Goal: Communication & Community: Share content

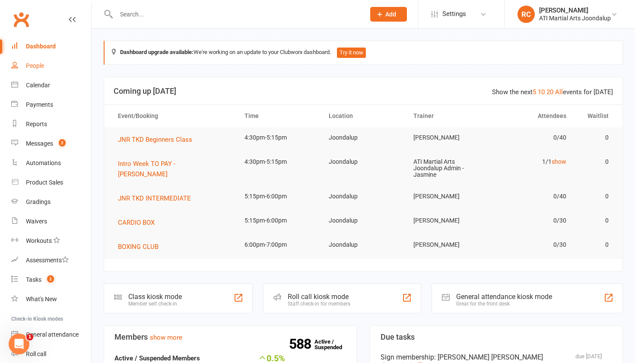
click at [46, 69] on link "People" at bounding box center [51, 65] width 80 height 19
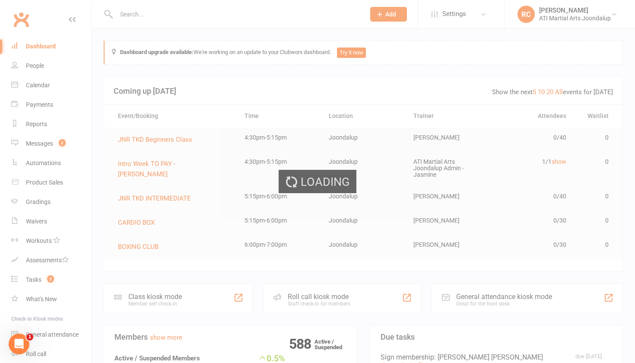
select select "100"
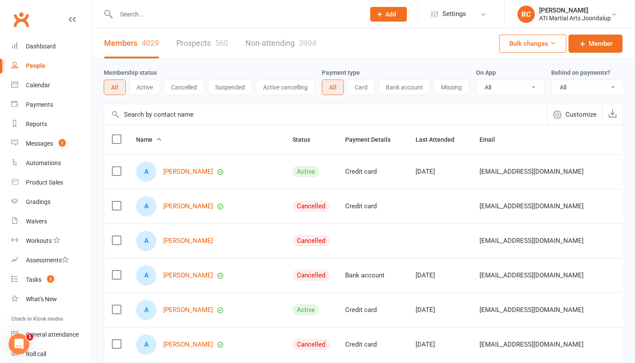
click at [132, 13] on input "text" at bounding box center [236, 14] width 245 height 12
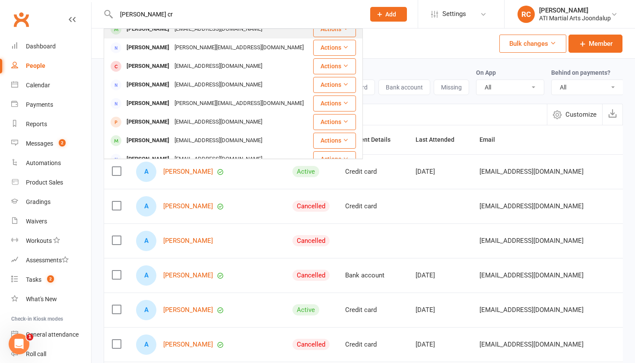
scroll to position [95, 0]
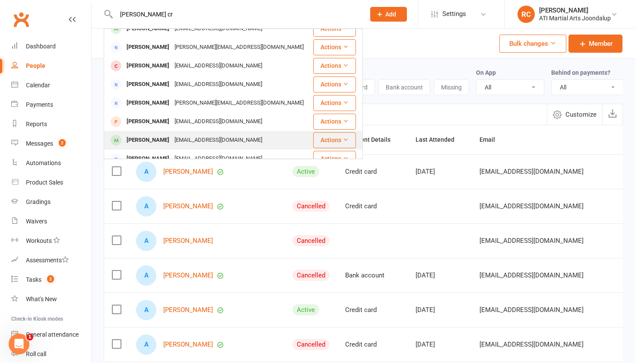
type input "[PERSON_NAME] cr"
click at [172, 134] on div "[EMAIL_ADDRESS][DOMAIN_NAME]" at bounding box center [218, 140] width 93 height 13
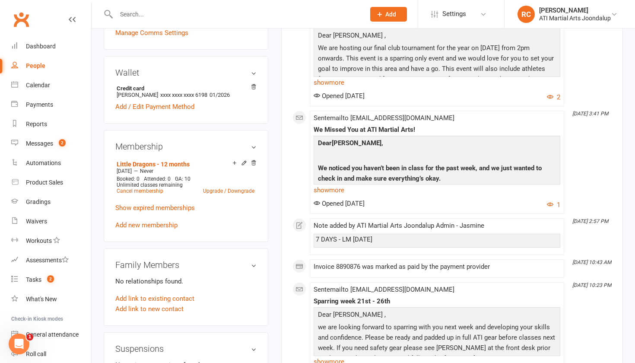
scroll to position [634, 0]
click at [122, 187] on link "Cancel membership" at bounding box center [140, 190] width 47 height 6
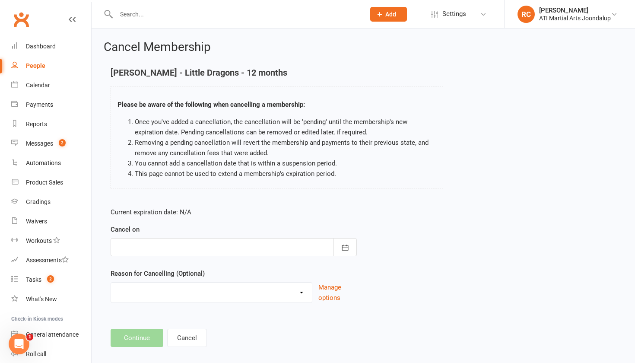
click at [177, 237] on div "Cancel on [DATE] Sun Mon Tue Wed Thu Fri Sat 31 27 28 29 30 31 01 02 32 03 04 0…" at bounding box center [234, 240] width 246 height 32
click at [174, 252] on div at bounding box center [234, 247] width 246 height 18
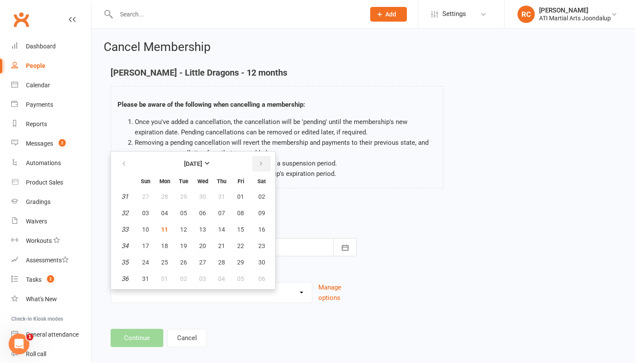
click at [258, 163] on icon "button" at bounding box center [261, 163] width 6 height 7
click at [162, 230] on span "15" at bounding box center [164, 229] width 7 height 7
type input "[DATE]"
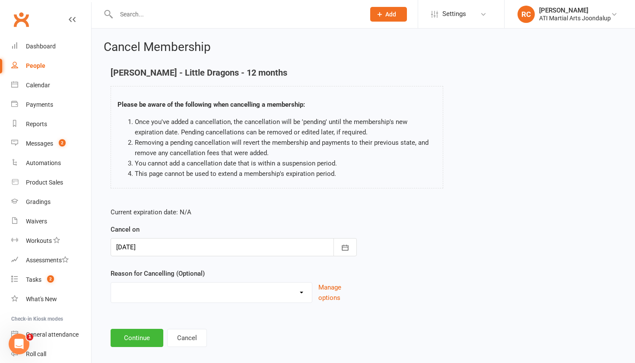
select select "4"
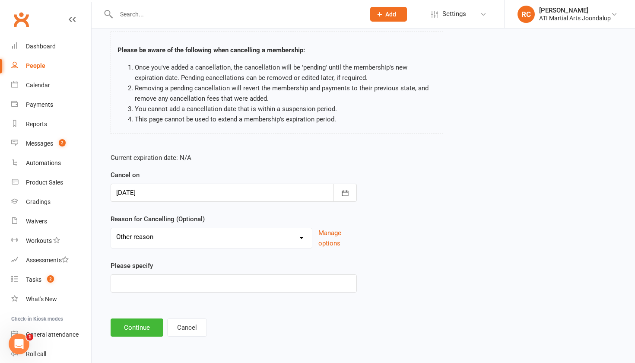
scroll to position [57, 0]
click at [130, 278] on input at bounding box center [234, 283] width 246 height 18
type input "lost"
click at [127, 331] on button "Continue" at bounding box center [137, 327] width 53 height 18
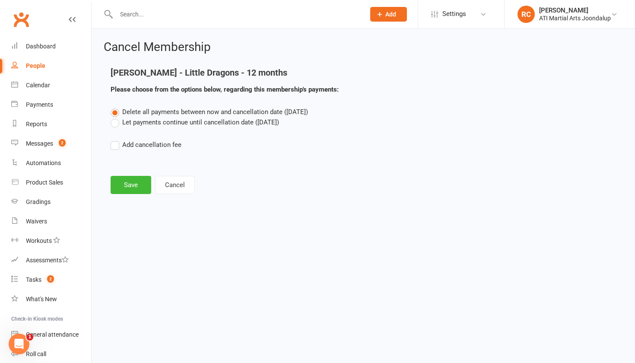
click at [128, 120] on label "Let payments continue until cancellation date ([DATE])" at bounding box center [195, 122] width 169 height 10
click at [116, 117] on input "Let payments continue until cancellation date ([DATE])" at bounding box center [114, 117] width 6 height 0
click at [129, 182] on button "Save" at bounding box center [131, 185] width 41 height 18
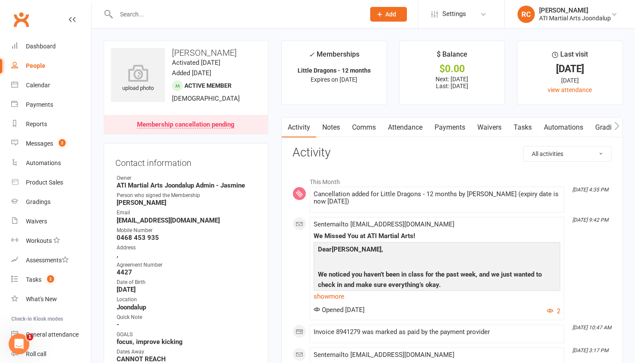
click at [326, 129] on link "Notes" at bounding box center [331, 128] width 30 height 20
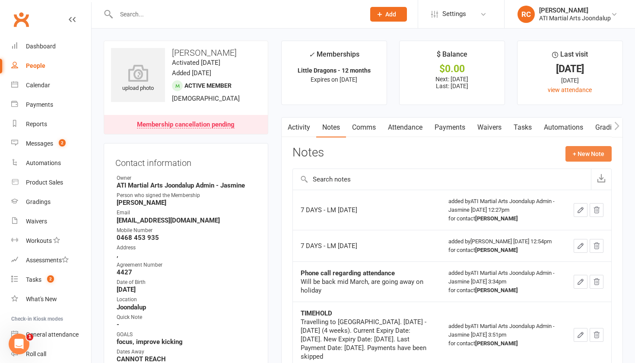
click at [587, 152] on button "+ New Note" at bounding box center [589, 154] width 46 height 16
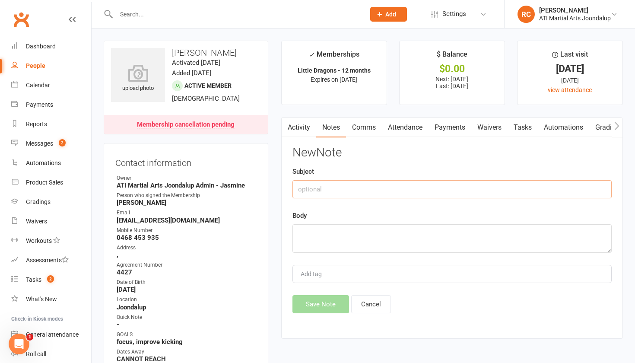
click at [459, 185] on input "text" at bounding box center [452, 189] width 319 height 18
type input "R"
type input "NR email"
type textarea "emailed N R"
click at [318, 300] on button "Save Note" at bounding box center [321, 304] width 57 height 18
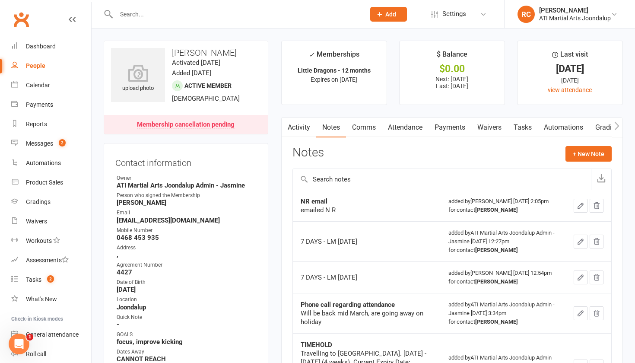
click at [142, 14] on input "text" at bounding box center [236, 14] width 245 height 12
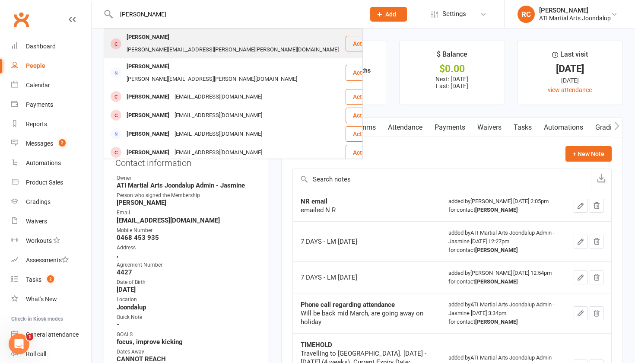
scroll to position [0, 0]
type input "[PERSON_NAME]"
click at [142, 38] on div "[PERSON_NAME]" at bounding box center [148, 37] width 48 height 13
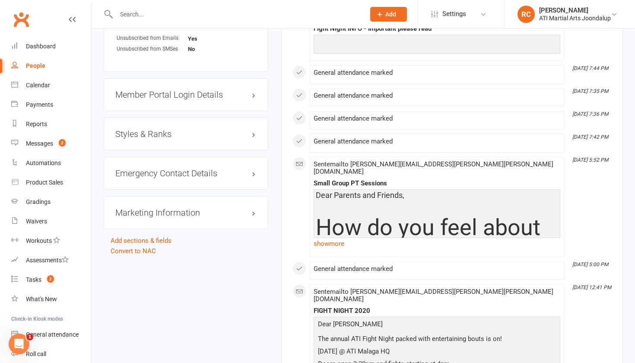
scroll to position [1019, 0]
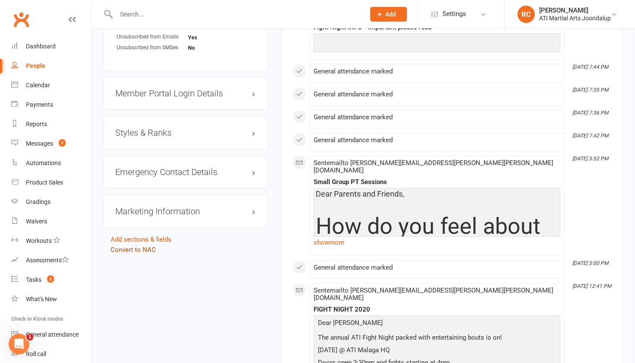
click at [131, 246] on link "Convert to NAC" at bounding box center [133, 250] width 45 height 8
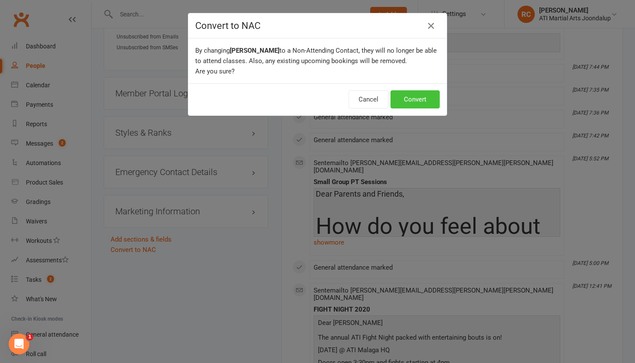
click at [416, 105] on button "Convert" at bounding box center [415, 99] width 49 height 18
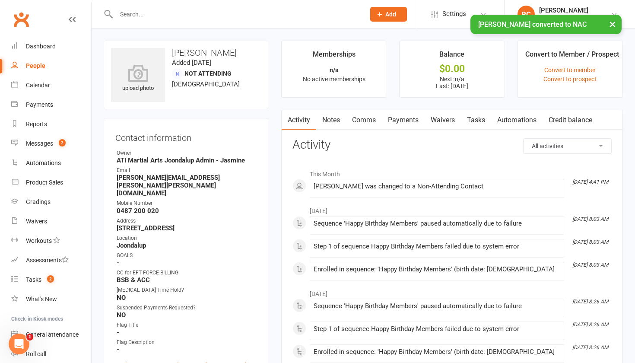
click at [572, 82] on li "Convert to Member / Prospect Convert to member Convert to prospect" at bounding box center [570, 69] width 106 height 57
click at [570, 78] on link "Convert to prospect" at bounding box center [570, 79] width 53 height 7
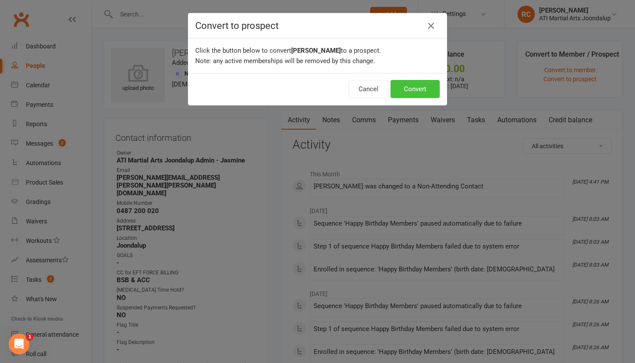
click at [413, 88] on button "Convert" at bounding box center [415, 89] width 49 height 18
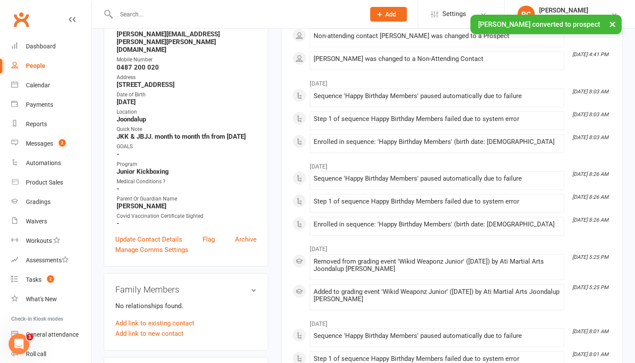
scroll to position [150, 0]
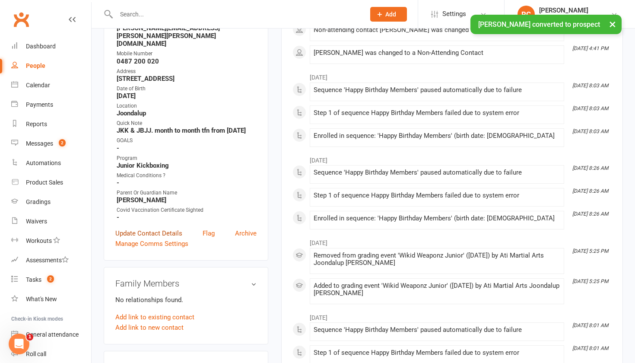
click at [147, 228] on link "Update Contact Details" at bounding box center [148, 233] width 67 height 10
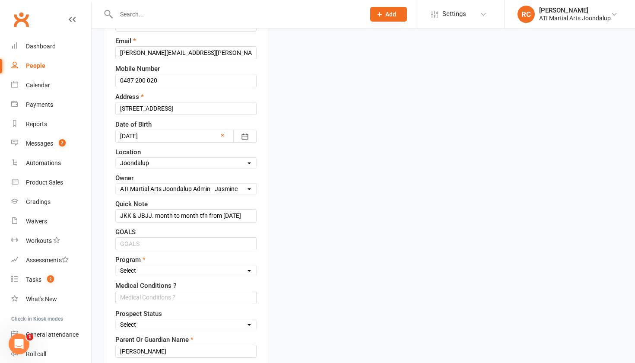
scroll to position [166, 0]
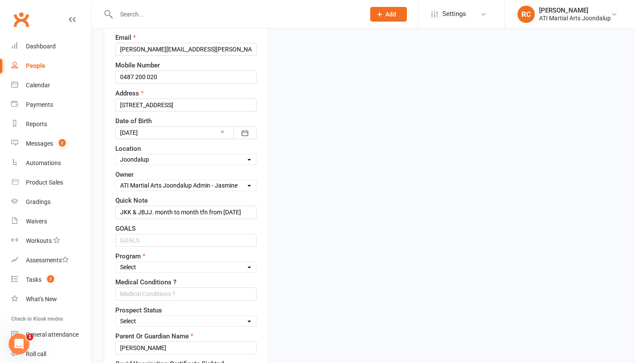
select select "Academy Membership JNR"
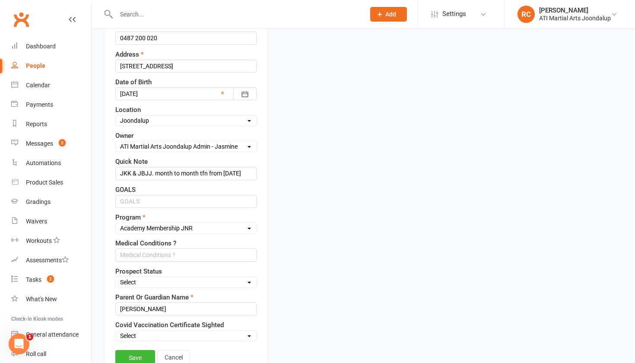
click at [173, 283] on div "Prospect Status Select Initial Contact Not interested Customore Callum's Old Me…" at bounding box center [185, 277] width 141 height 22
select select "Initial Contact"
drag, startPoint x: 120, startPoint y: 181, endPoint x: 271, endPoint y: 185, distance: 151.3
click at [272, 186] on div "upload photo [PERSON_NAME] Added [DATE] prospect [DEMOGRAPHIC_DATA] Contact inf…" at bounding box center [186, 312] width 178 height 952
type input "R"
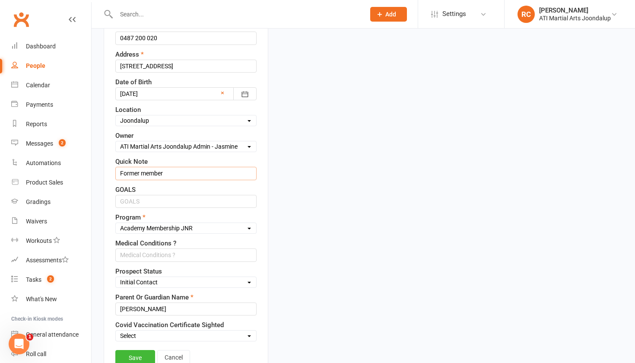
type input "Former member"
click at [219, 207] on input "text" at bounding box center [185, 201] width 141 height 13
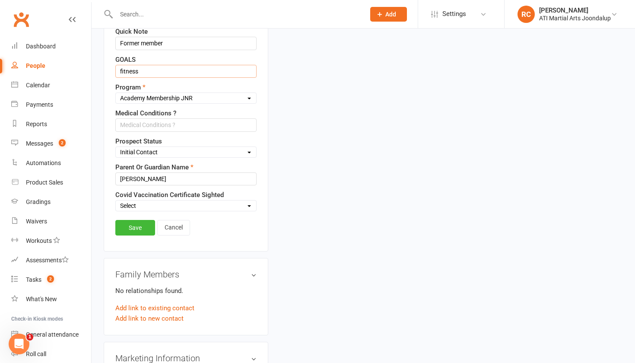
scroll to position [341, 0]
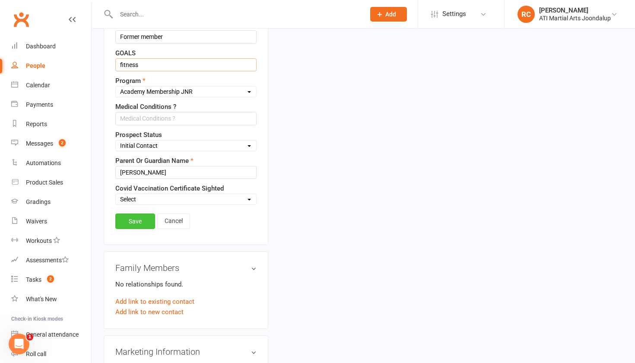
type input "fitness"
click at [134, 229] on link "Save" at bounding box center [135, 221] width 40 height 16
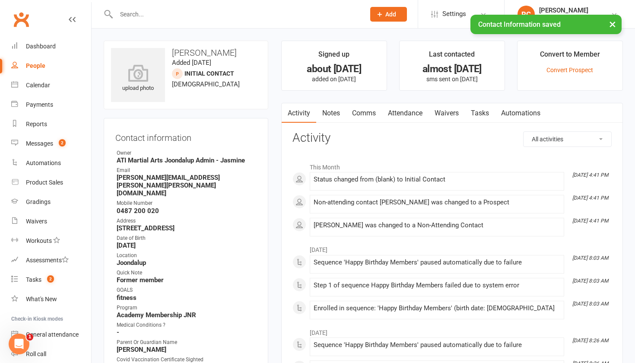
scroll to position [0, 0]
click at [327, 112] on link "Notes" at bounding box center [331, 113] width 30 height 20
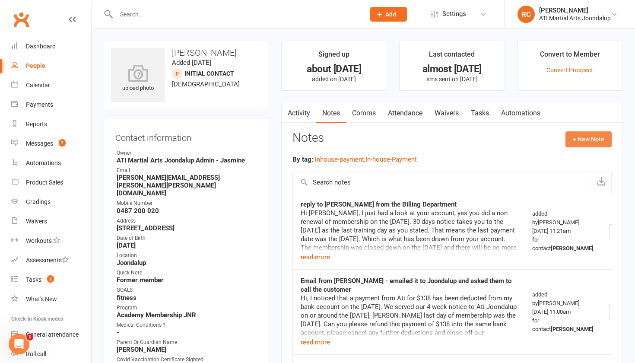
click at [579, 142] on button "+ New Note" at bounding box center [589, 139] width 46 height 16
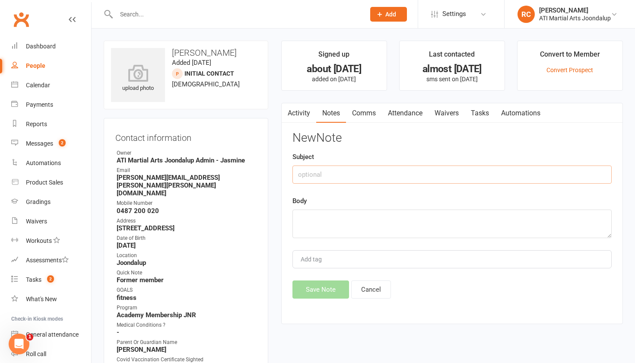
click at [432, 174] on input "text" at bounding box center [452, 175] width 319 height 18
type input "emailed offer of $45 for 6mth mship"
paste textarea "HI [PERSON_NAME], this is wonderful news! Wow he is [DEMOGRAPHIC_DATA] now, tim…"
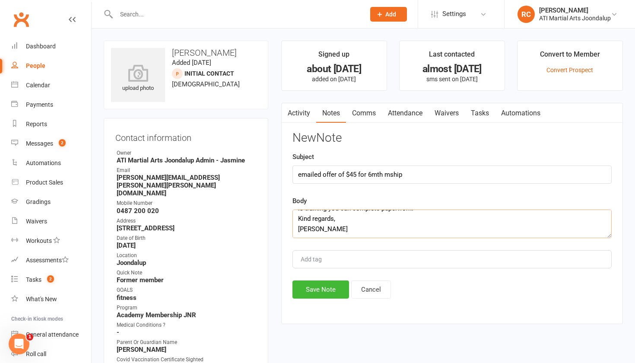
scroll to position [0, 0]
type textarea "HI [PERSON_NAME], this is wonderful news! Wow he is [DEMOGRAPHIC_DATA] now, tim…"
click at [313, 290] on button "Save Note" at bounding box center [321, 289] width 57 height 18
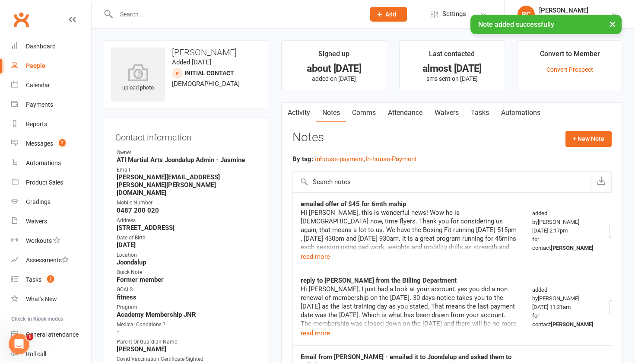
click at [42, 67] on div "People" at bounding box center [35, 65] width 19 height 7
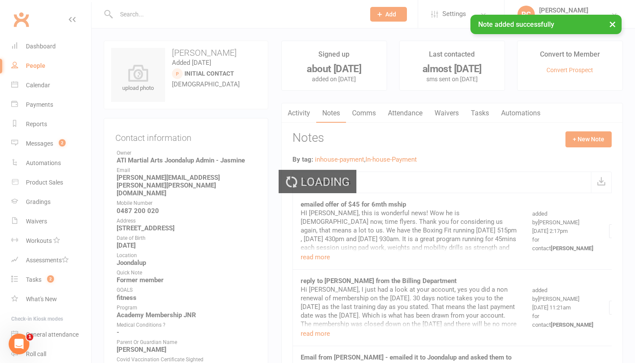
select select "100"
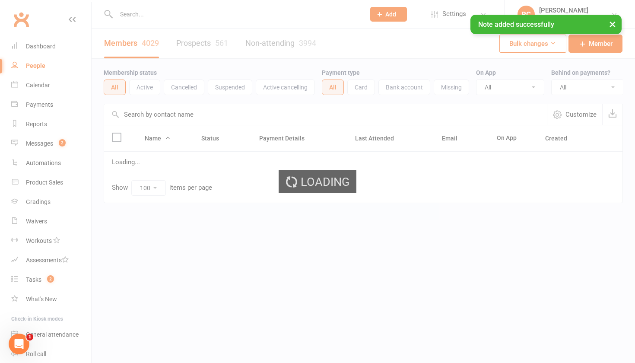
click at [191, 44] on div "Loading" at bounding box center [317, 181] width 635 height 363
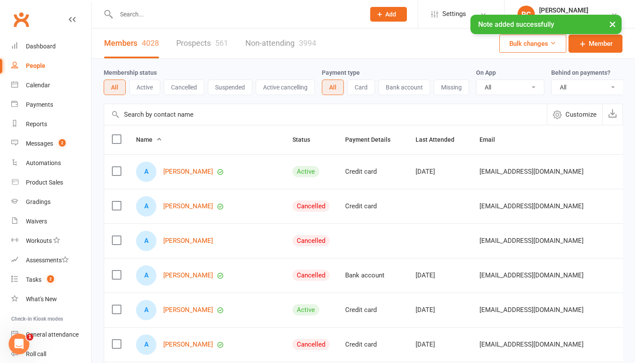
click at [191, 44] on link "Prospects 561" at bounding box center [202, 44] width 52 height 30
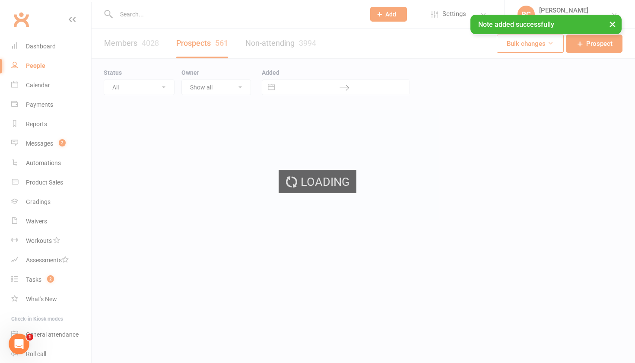
select select "100"
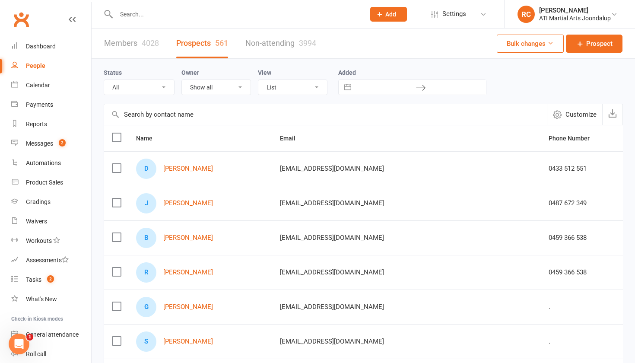
select select "Initial Contact"
click at [190, 170] on link "[PERSON_NAME]" at bounding box center [188, 168] width 50 height 7
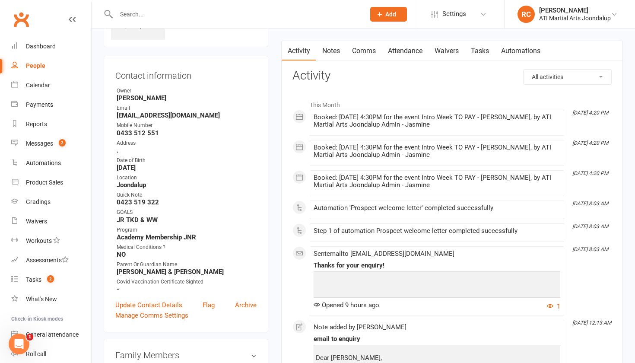
scroll to position [61, 0]
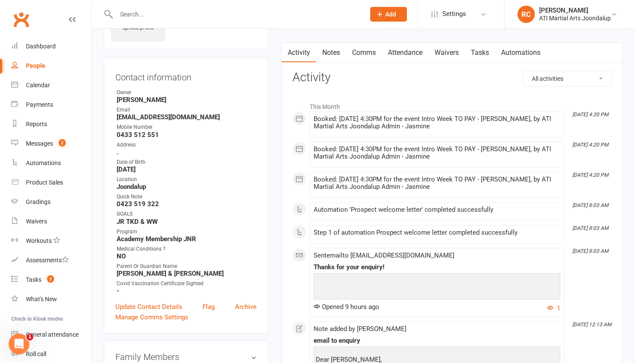
click at [417, 49] on link "Attendance" at bounding box center [405, 53] width 47 height 20
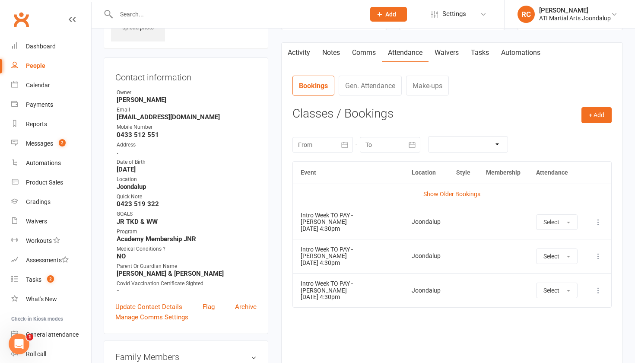
click at [600, 218] on icon at bounding box center [598, 222] width 9 height 9
click at [583, 259] on link "View event" at bounding box center [561, 256] width 86 height 17
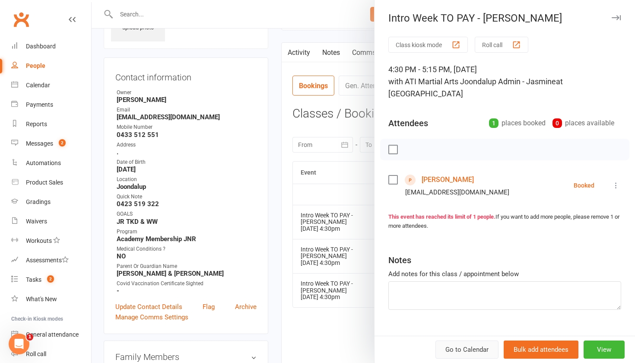
click at [462, 352] on link "Go to Calendar" at bounding box center [467, 350] width 63 height 18
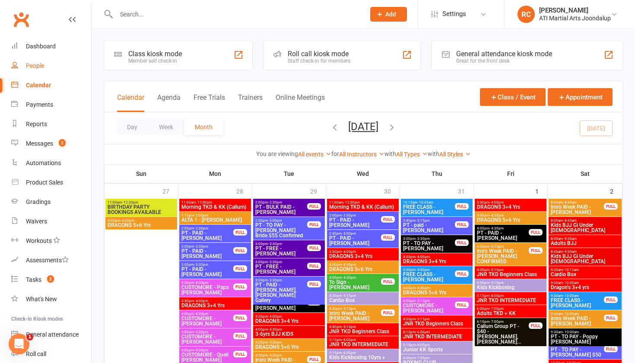
click at [52, 68] on link "People" at bounding box center [51, 65] width 80 height 19
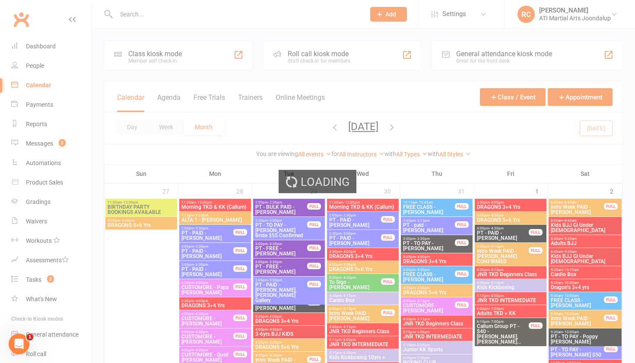
select select "100"
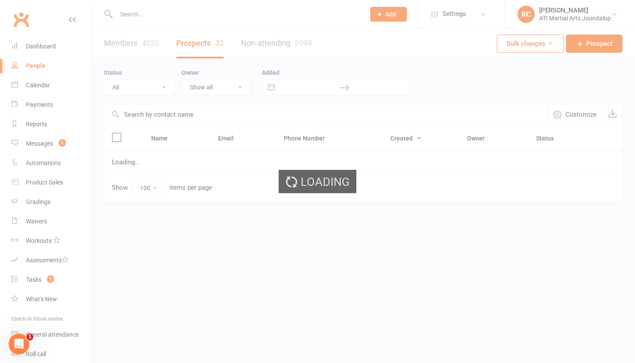
select select "Initial Contact"
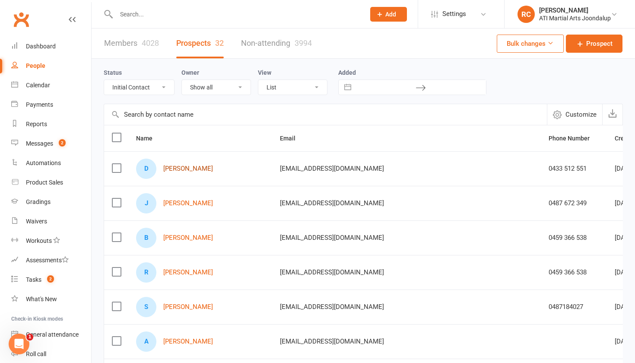
click at [172, 172] on link "[PERSON_NAME]" at bounding box center [188, 168] width 50 height 7
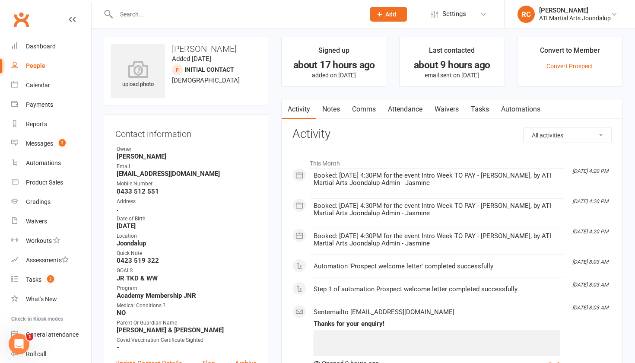
scroll to position [2, 0]
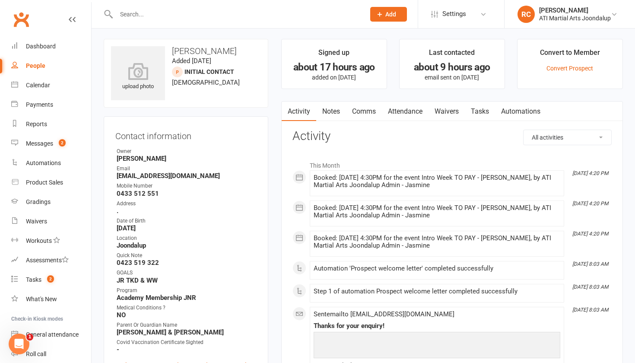
click at [403, 108] on link "Attendance" at bounding box center [405, 112] width 47 height 20
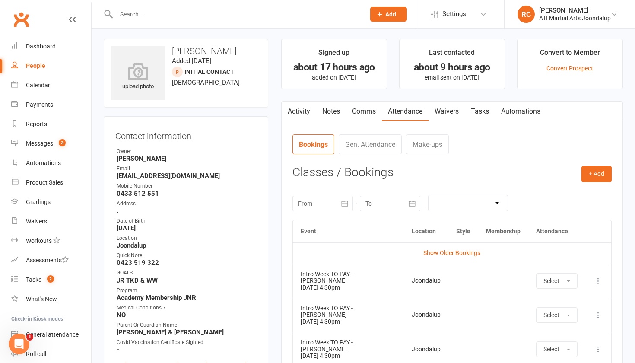
scroll to position [67, 0]
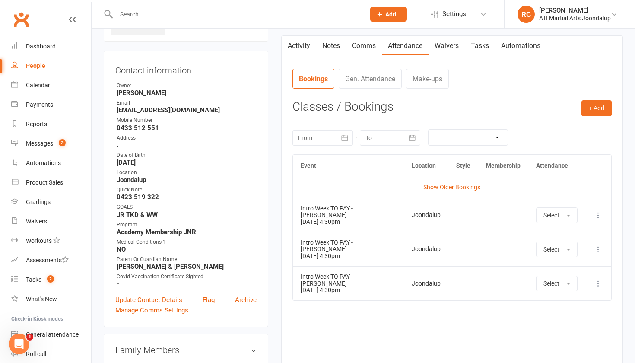
click at [597, 211] on icon at bounding box center [598, 215] width 9 height 9
click at [578, 241] on link "View event" at bounding box center [561, 249] width 86 height 17
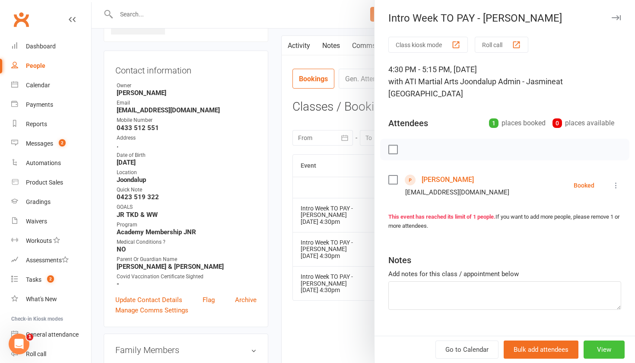
click at [600, 350] on button "View" at bounding box center [604, 350] width 41 height 18
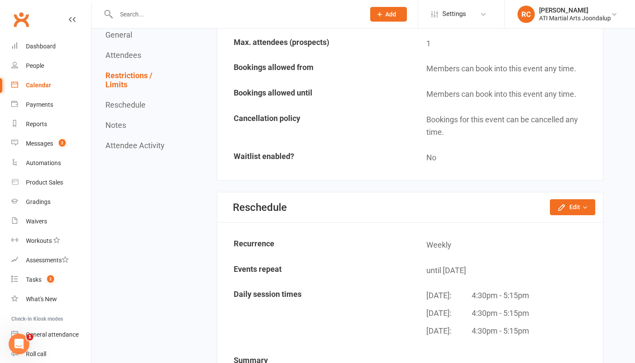
scroll to position [539, 0]
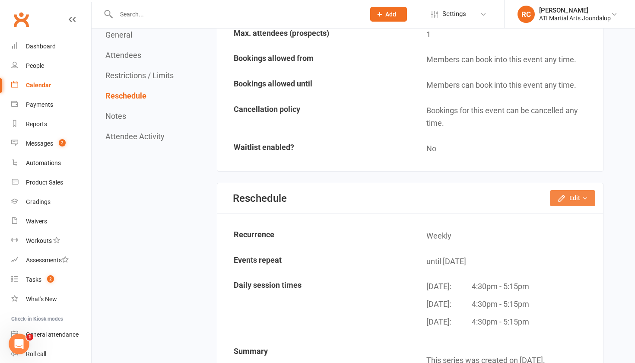
click at [557, 190] on button "Edit" at bounding box center [572, 198] width 45 height 16
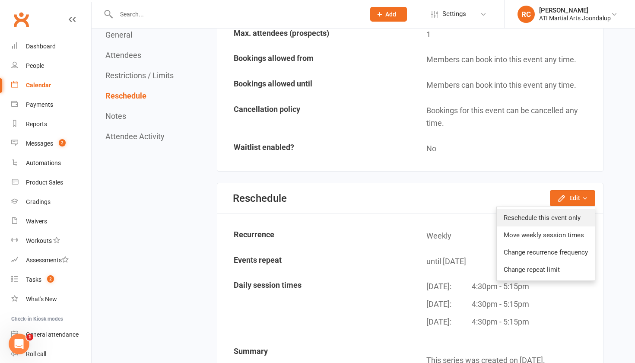
click at [553, 214] on link "Reschedule this event only" at bounding box center [546, 217] width 98 height 17
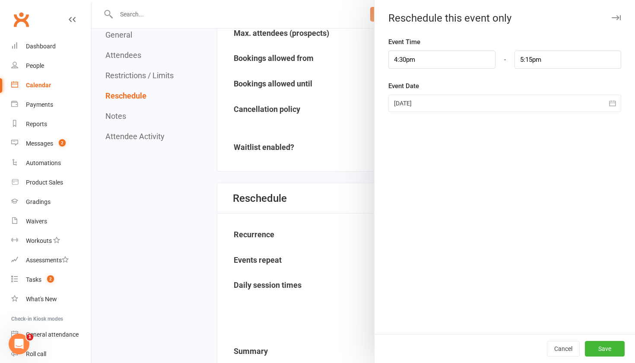
click at [436, 103] on div at bounding box center [505, 103] width 233 height 17
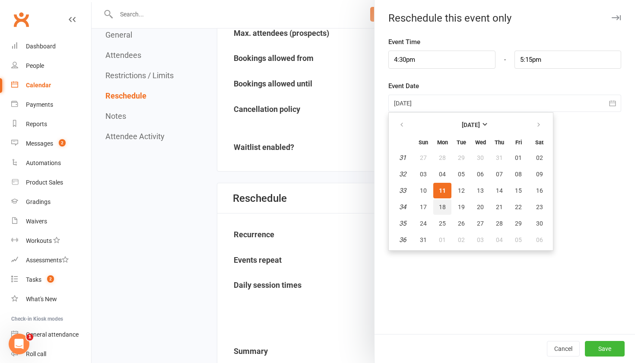
click at [443, 208] on span "18" at bounding box center [442, 207] width 7 height 7
type input "[DATE]"
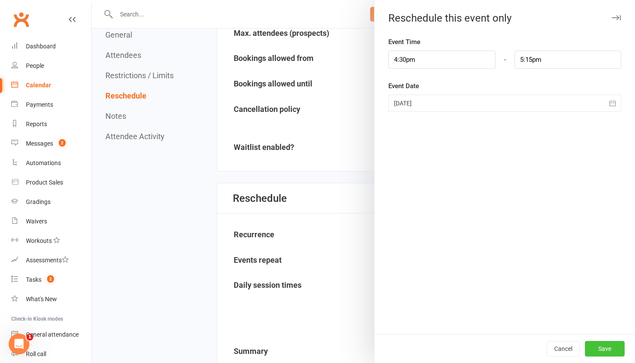
click at [615, 344] on button "Save" at bounding box center [605, 349] width 40 height 16
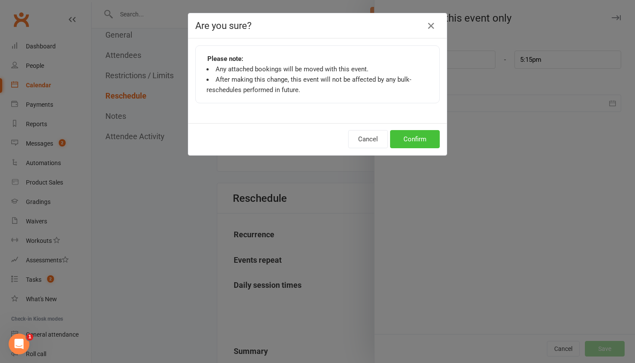
click at [420, 143] on button "Confirm" at bounding box center [415, 139] width 50 height 18
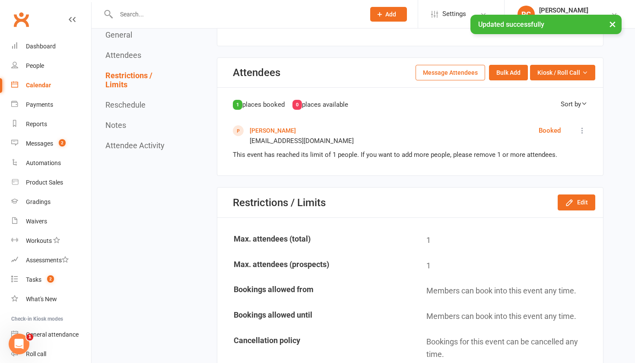
scroll to position [253, 0]
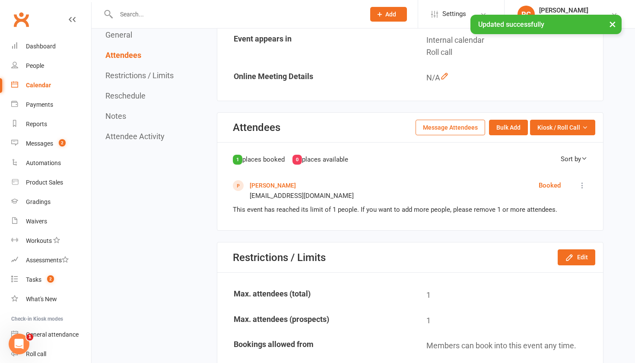
click at [280, 182] on link "[PERSON_NAME]" at bounding box center [273, 185] width 46 height 7
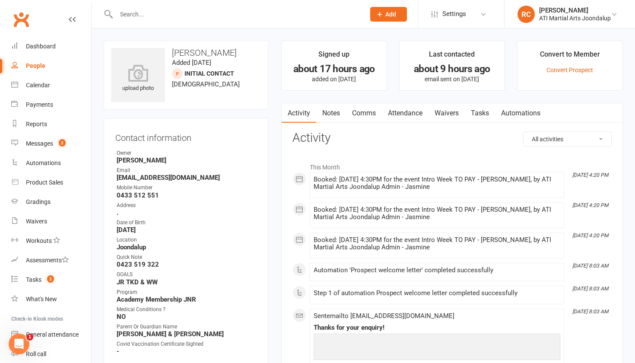
click at [404, 112] on link "Attendance" at bounding box center [405, 113] width 47 height 20
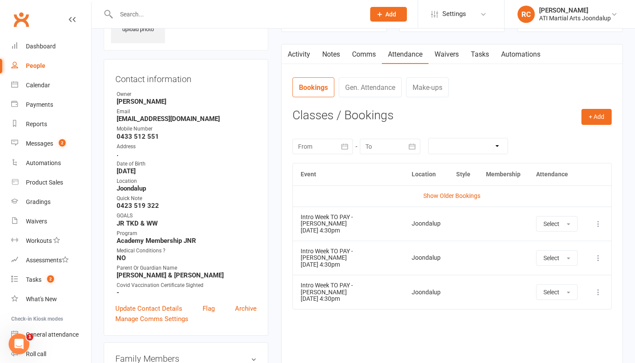
scroll to position [83, 0]
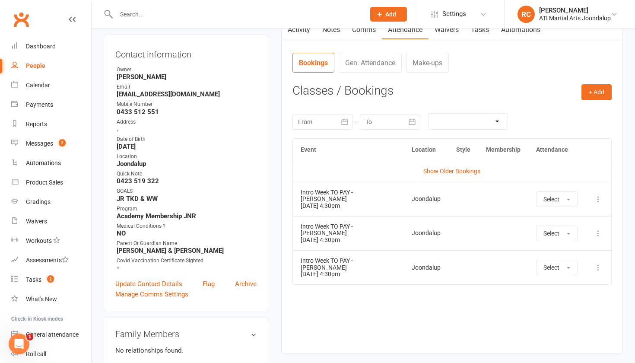
click at [598, 229] on icon at bounding box center [598, 233] width 9 height 9
click at [574, 276] on link "Remove booking" at bounding box center [561, 284] width 86 height 17
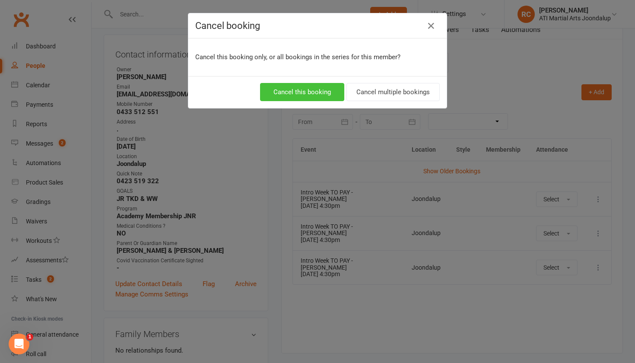
click at [319, 91] on button "Cancel this booking" at bounding box center [302, 92] width 84 height 18
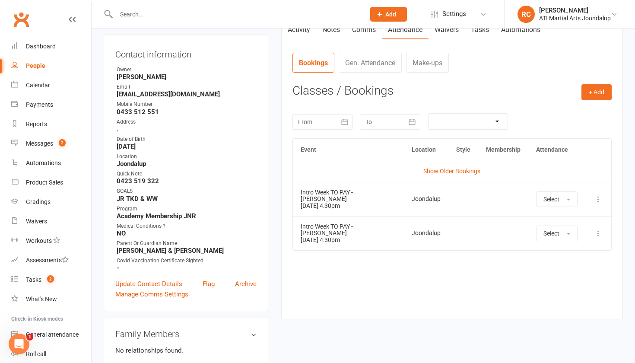
click at [599, 196] on icon at bounding box center [598, 199] width 9 height 9
click at [561, 226] on link "View event" at bounding box center [561, 233] width 86 height 17
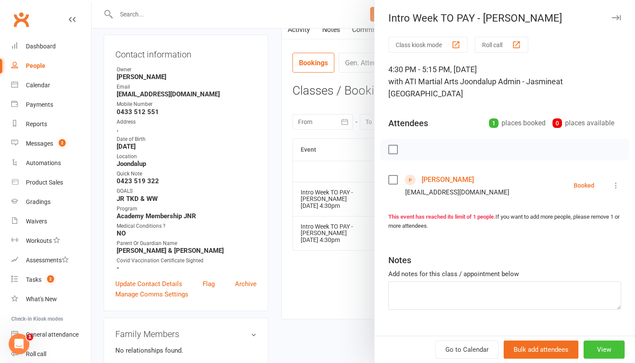
click at [605, 351] on button "View" at bounding box center [604, 350] width 41 height 18
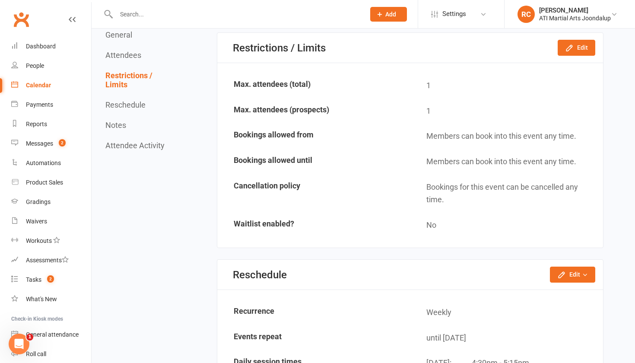
scroll to position [523, 0]
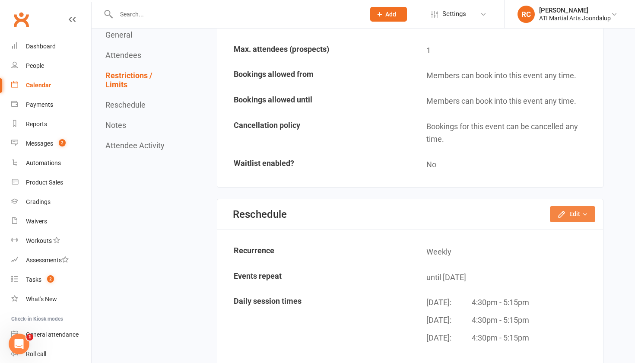
click at [566, 210] on icon "button" at bounding box center [561, 214] width 9 height 9
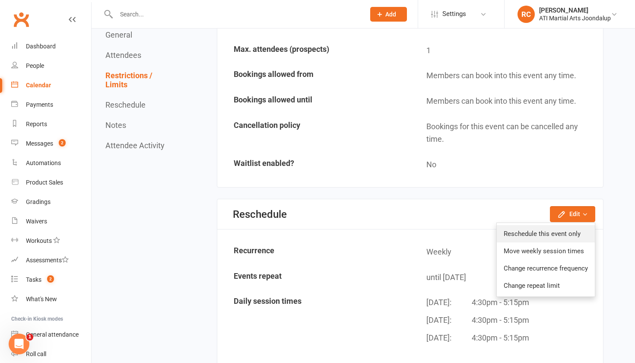
click at [560, 225] on link "Reschedule this event only" at bounding box center [546, 233] width 98 height 17
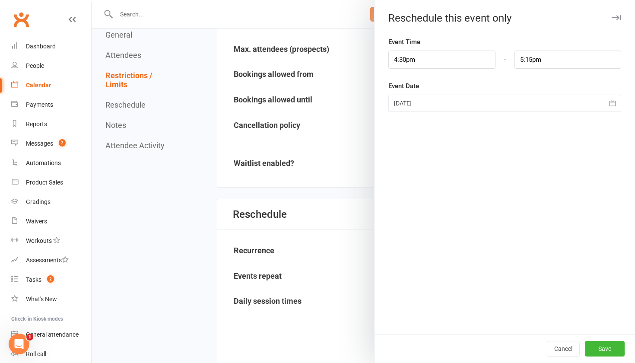
click at [437, 106] on div at bounding box center [505, 103] width 233 height 17
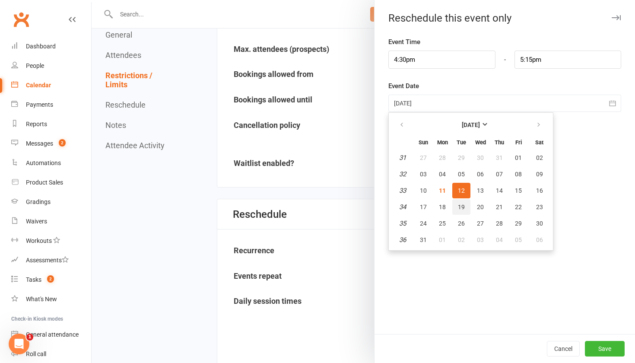
click at [465, 210] on button "19" at bounding box center [461, 207] width 18 height 16
type input "[DATE]"
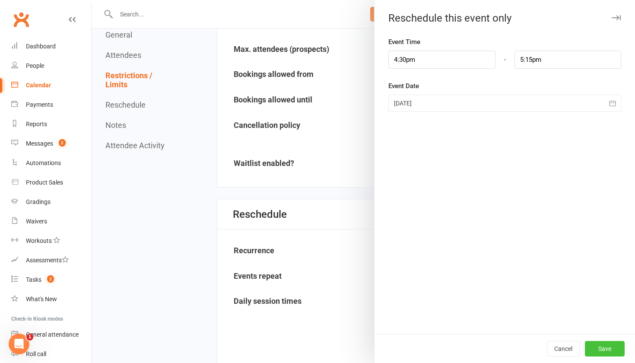
click at [601, 350] on button "Save" at bounding box center [605, 349] width 40 height 16
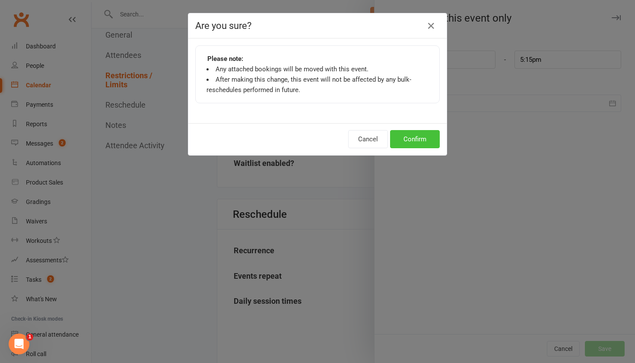
click at [425, 138] on button "Confirm" at bounding box center [415, 139] width 50 height 18
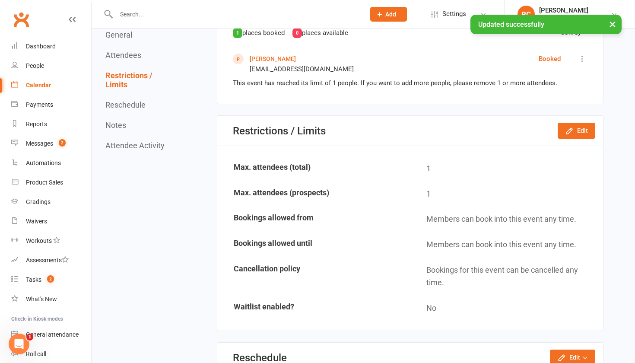
scroll to position [383, 0]
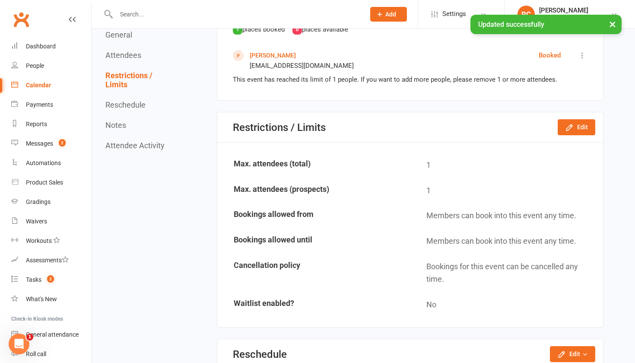
click at [274, 52] on link "[PERSON_NAME]" at bounding box center [273, 55] width 46 height 7
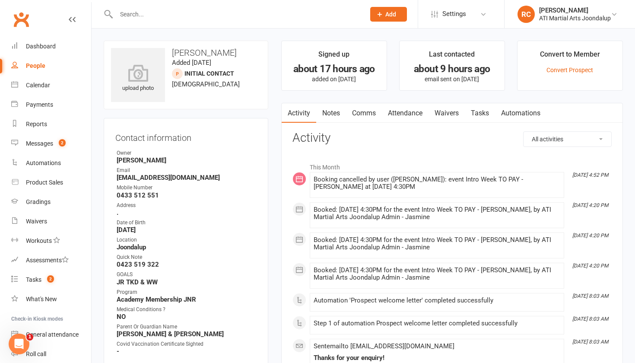
click at [399, 113] on link "Attendance" at bounding box center [405, 113] width 47 height 20
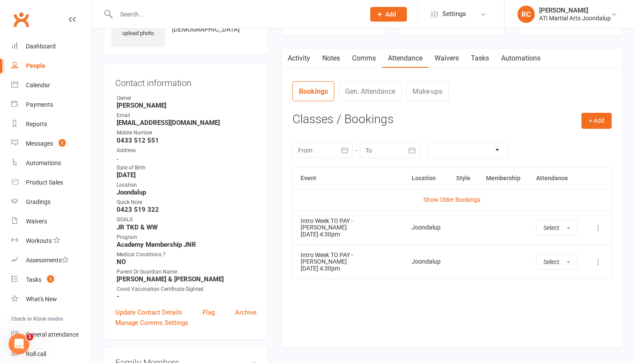
scroll to position [56, 0]
click at [597, 257] on icon at bounding box center [598, 261] width 9 height 9
click at [581, 287] on link "View event" at bounding box center [561, 295] width 86 height 17
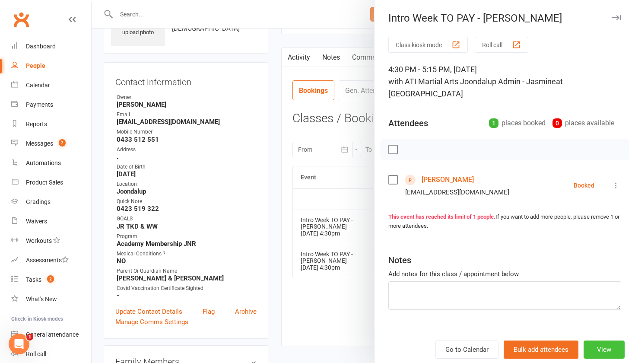
click at [599, 346] on button "View" at bounding box center [604, 350] width 41 height 18
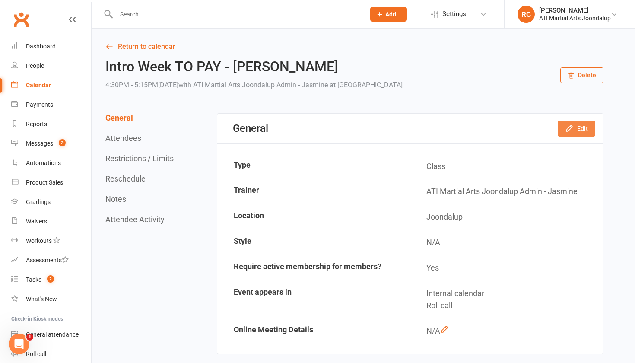
click at [577, 121] on button "Edit" at bounding box center [577, 129] width 38 height 16
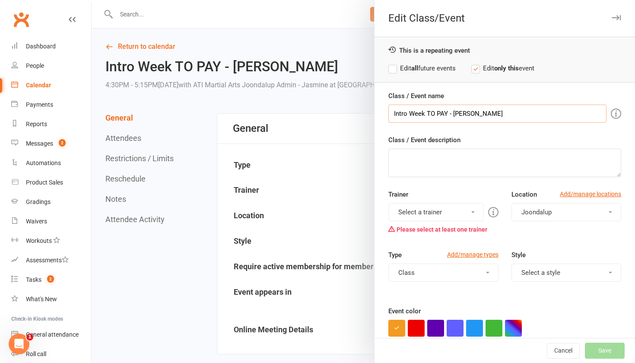
drag, startPoint x: 438, startPoint y: 111, endPoint x: 428, endPoint y: 112, distance: 9.5
click at [428, 112] on input "Intro Week TO PAY - [PERSON_NAME]" at bounding box center [498, 114] width 218 height 18
type input "Intro Week Free Class - [PERSON_NAME]"
click at [431, 218] on button "Select a trainer" at bounding box center [436, 212] width 95 height 18
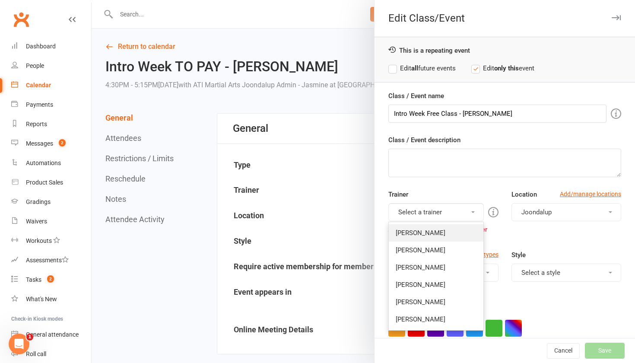
click at [429, 233] on link "[PERSON_NAME]" at bounding box center [436, 232] width 94 height 17
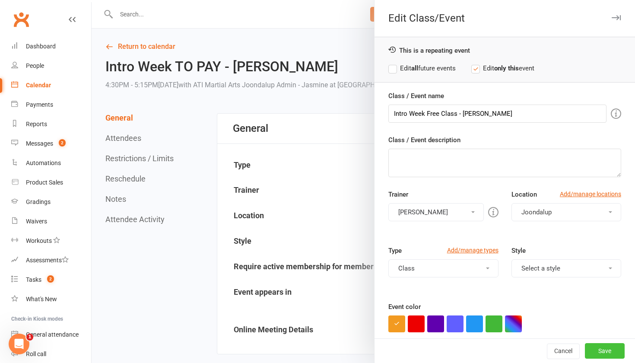
click at [595, 357] on button "Save" at bounding box center [605, 351] width 40 height 16
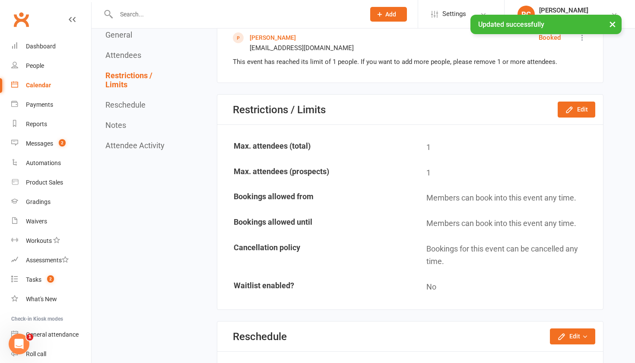
scroll to position [404, 0]
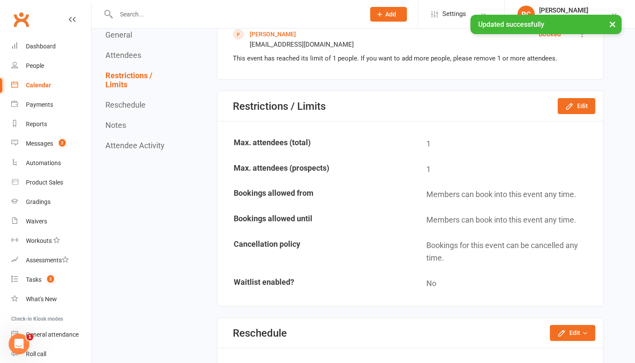
click at [270, 15] on div "× Updated successfully" at bounding box center [312, 15] width 624 height 0
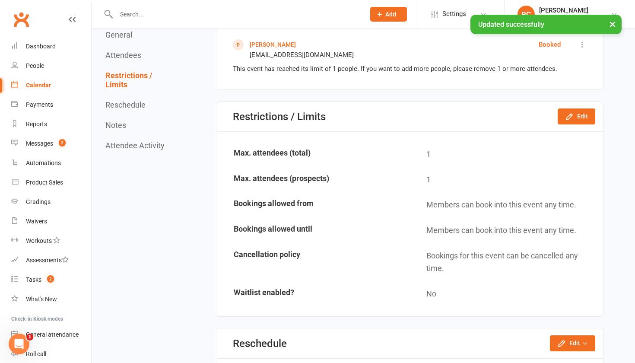
scroll to position [393, 0]
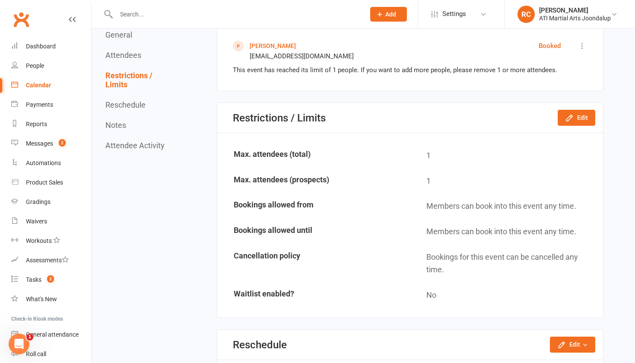
click at [275, 42] on link "[PERSON_NAME]" at bounding box center [273, 45] width 46 height 7
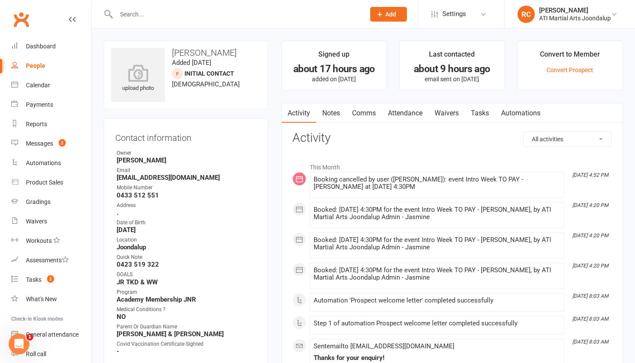
click at [407, 109] on link "Attendance" at bounding box center [405, 113] width 47 height 20
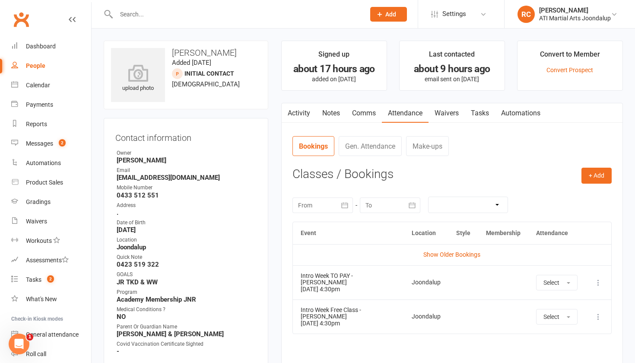
click at [599, 281] on icon at bounding box center [598, 282] width 9 height 9
click at [566, 312] on link "View event" at bounding box center [561, 316] width 86 height 17
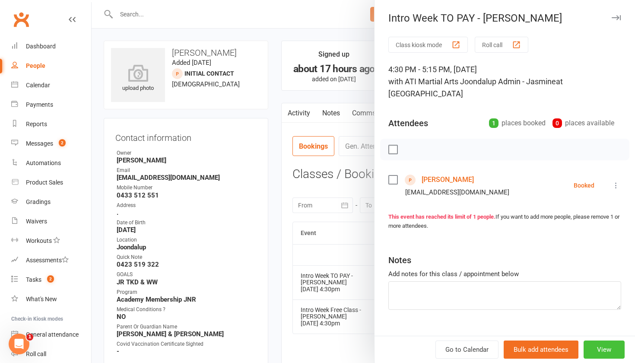
click at [604, 357] on button "View" at bounding box center [604, 350] width 41 height 18
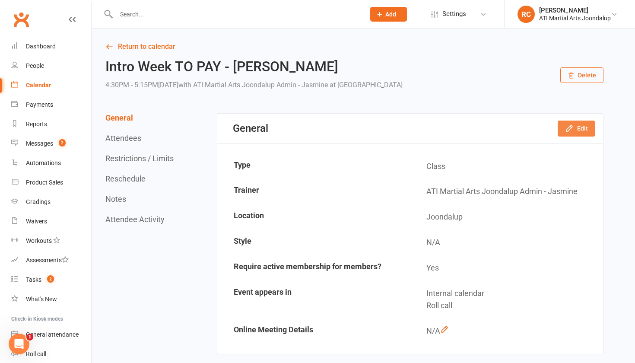
click at [564, 129] on button "Edit" at bounding box center [577, 129] width 38 height 16
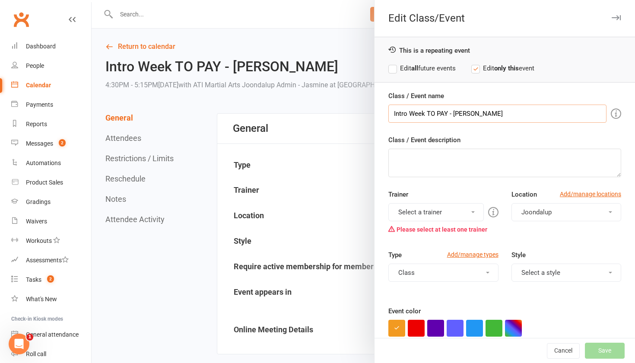
drag, startPoint x: 446, startPoint y: 112, endPoint x: 427, endPoint y: 112, distance: 18.6
click at [427, 112] on input "Intro Week TO PAY - [PERSON_NAME]" at bounding box center [498, 114] width 218 height 18
type input "Intro Week Free Class - [PERSON_NAME]"
click at [419, 204] on div "Trainer Select a trainer [PERSON_NAME] [PERSON_NAME] [PERSON_NAME] [PERSON_NAME…" at bounding box center [443, 213] width 123 height 48
click at [418, 216] on button "Select a trainer" at bounding box center [436, 212] width 95 height 18
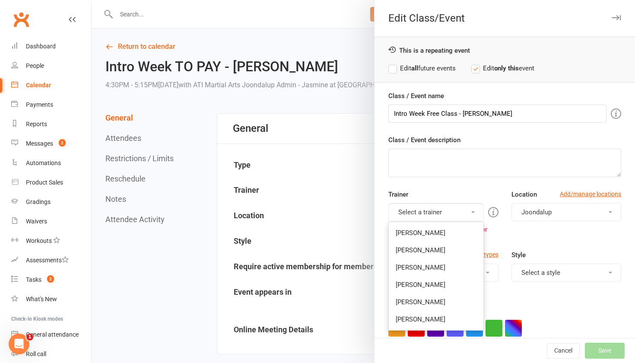
click at [417, 226] on ul "[PERSON_NAME] [PERSON_NAME] [PERSON_NAME] [PERSON_NAME] [PERSON_NAME] [PERSON_N…" at bounding box center [436, 276] width 95 height 109
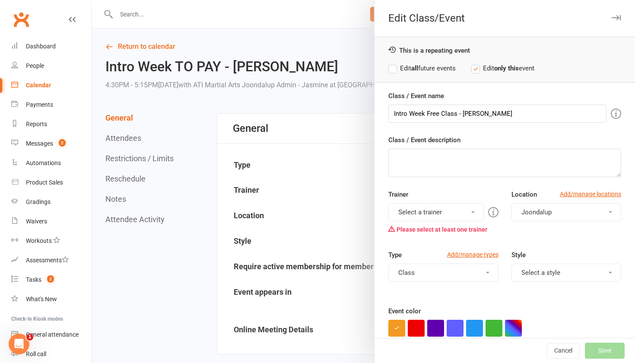
click at [420, 232] on div "Please select at least one trainer" at bounding box center [444, 229] width 110 height 16
click at [420, 224] on div "Please select at least one trainer" at bounding box center [444, 229] width 110 height 16
click at [419, 220] on button "Select a trainer" at bounding box center [436, 212] width 95 height 18
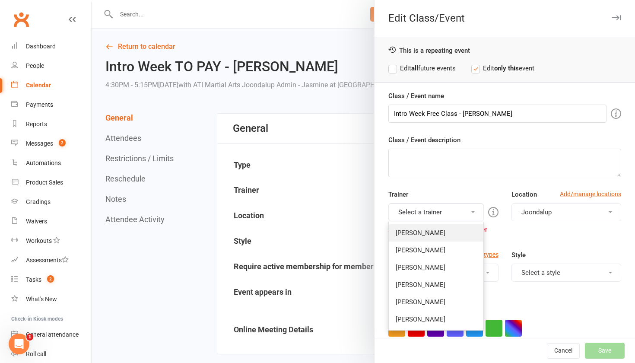
click at [420, 230] on link "[PERSON_NAME]" at bounding box center [436, 232] width 94 height 17
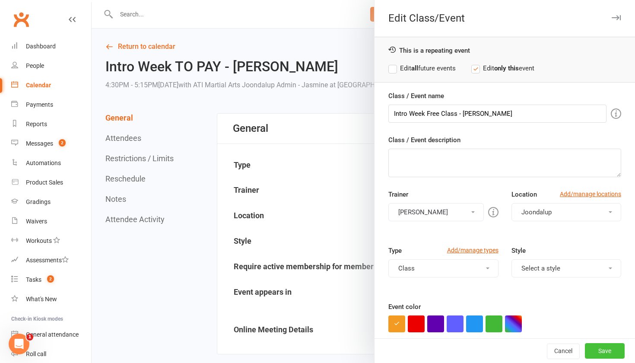
click at [606, 349] on button "Save" at bounding box center [605, 351] width 40 height 16
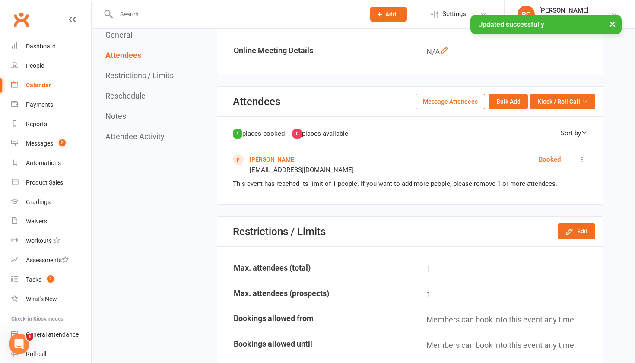
scroll to position [283, 0]
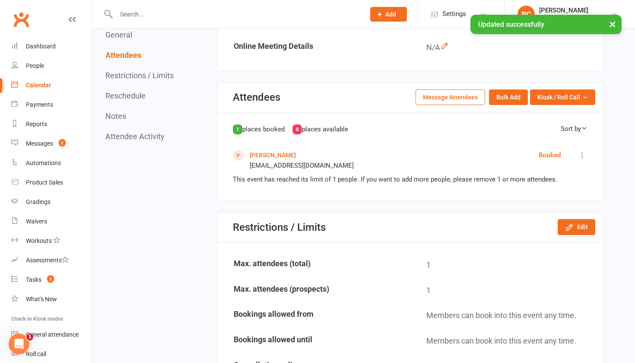
click at [263, 156] on link "[PERSON_NAME]" at bounding box center [273, 155] width 46 height 7
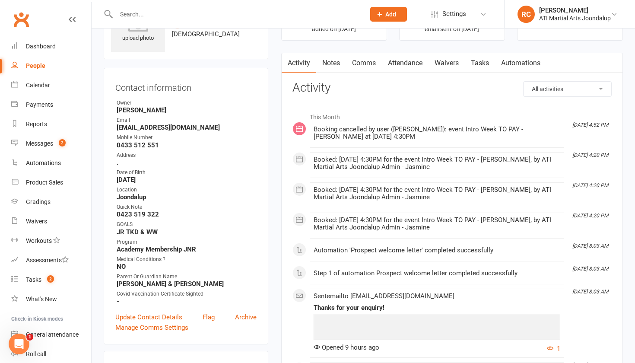
scroll to position [51, 0]
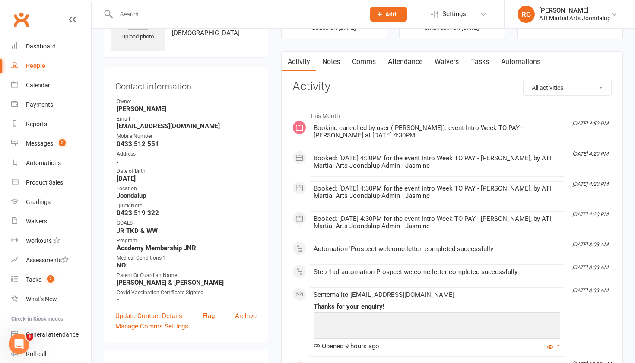
click at [411, 64] on link "Attendance" at bounding box center [405, 62] width 47 height 20
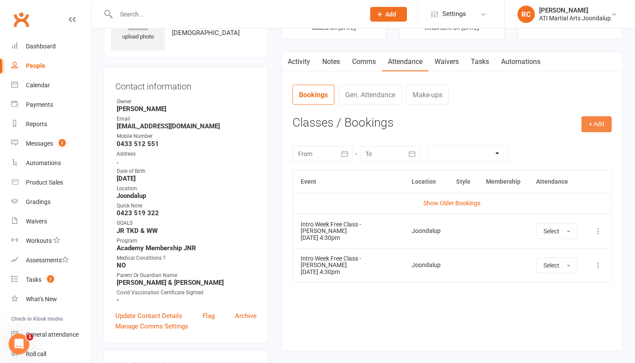
click at [595, 125] on button "+ Add" at bounding box center [597, 124] width 30 height 16
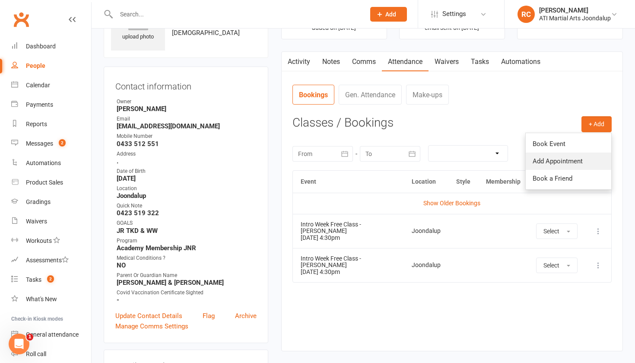
click at [570, 157] on link "Add Appointment" at bounding box center [569, 161] width 86 height 17
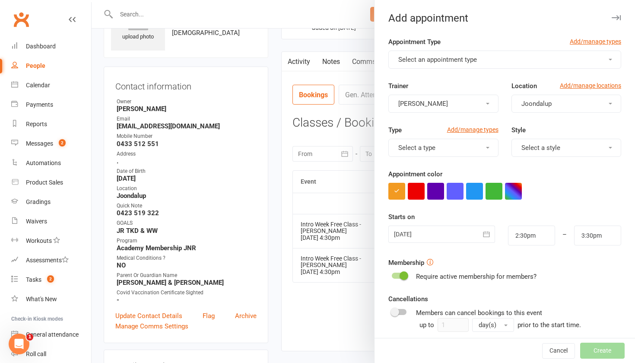
click at [486, 53] on button "Select an appointment type" at bounding box center [505, 60] width 233 height 18
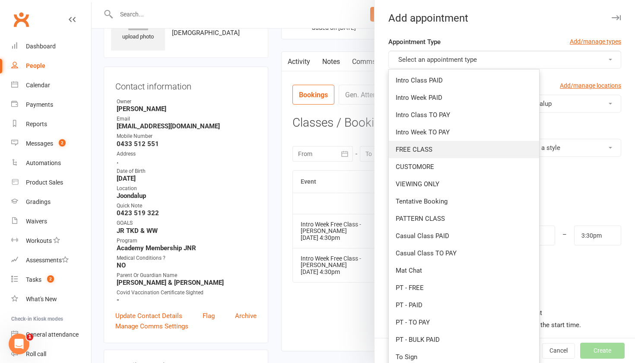
click at [430, 152] on span "FREE CLASS" at bounding box center [414, 150] width 37 height 8
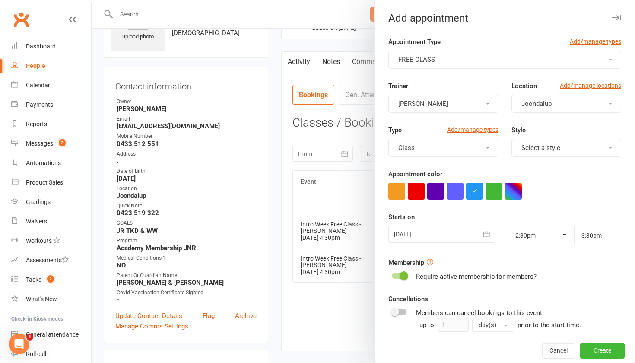
click at [418, 237] on div at bounding box center [442, 234] width 107 height 17
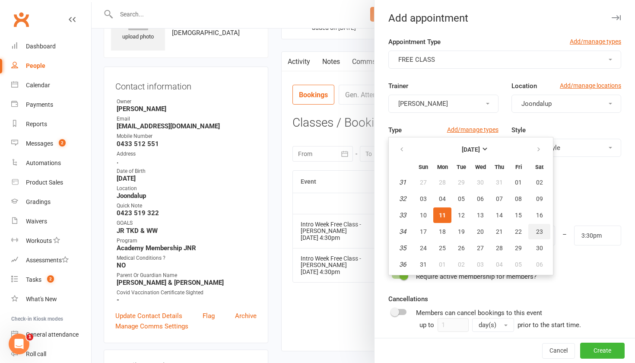
click at [543, 236] on button "23" at bounding box center [540, 232] width 22 height 16
type input "[DATE]"
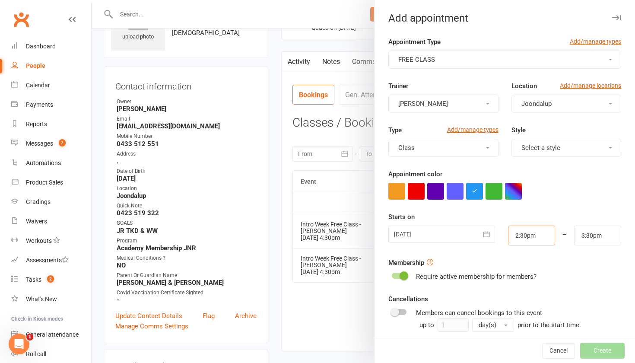
click at [536, 237] on input "2:30pm" at bounding box center [531, 236] width 47 height 20
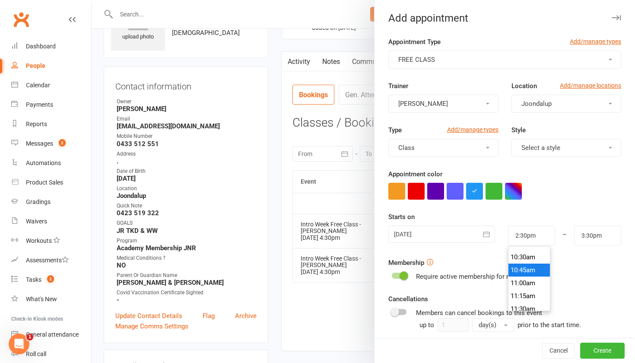
type input "10:45am"
type input "11:45am"
click at [536, 272] on li "10:45am" at bounding box center [529, 270] width 41 height 13
click at [605, 347] on button "Create" at bounding box center [602, 351] width 45 height 16
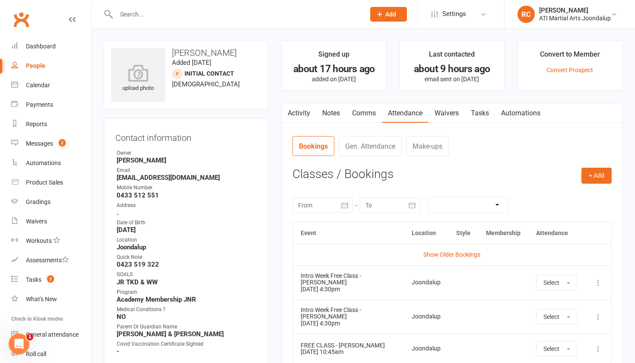
scroll to position [0, 0]
click at [330, 111] on link "Notes" at bounding box center [331, 113] width 30 height 20
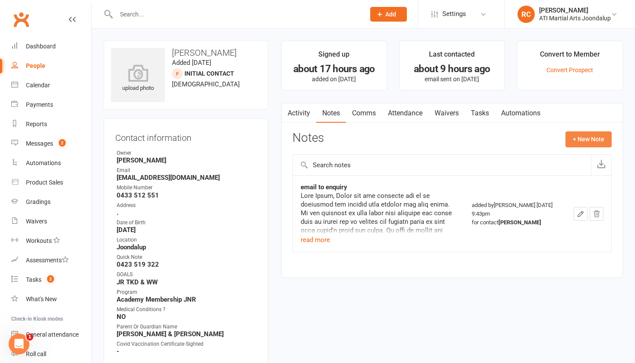
click at [595, 143] on button "+ New Note" at bounding box center [589, 139] width 46 height 16
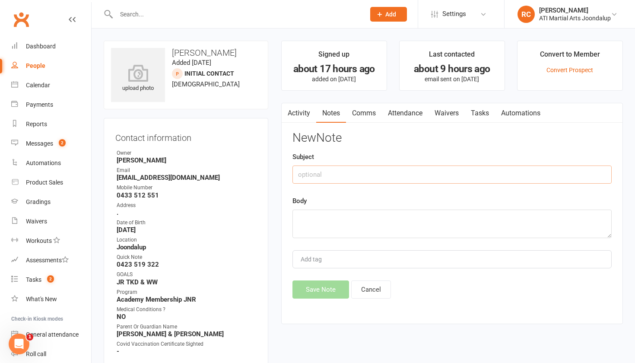
click at [470, 173] on input "text" at bounding box center [452, 175] width 319 height 18
type input "Offered deal"
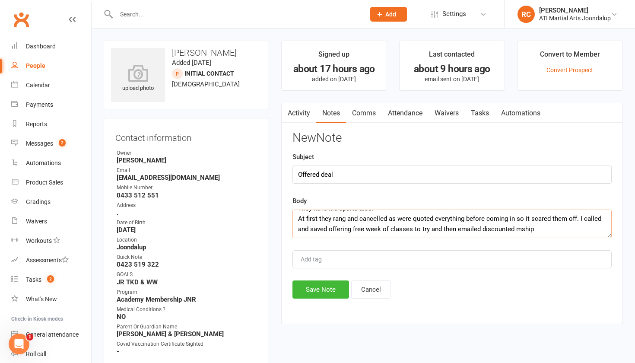
scroll to position [26, 0]
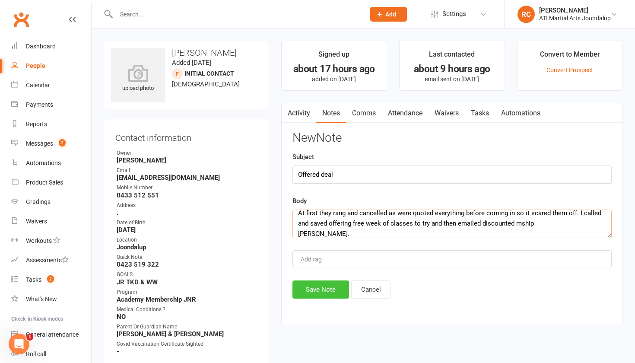
type textarea "$30 per week for twice a week access. They have kid sports also. At first they …"
click at [333, 296] on button "Save Note" at bounding box center [321, 289] width 57 height 18
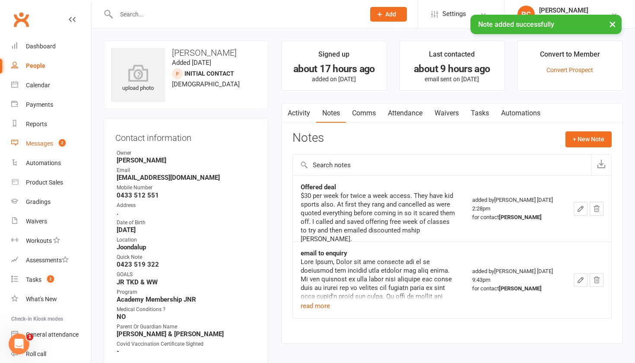
click at [75, 146] on link "Messages 2" at bounding box center [51, 143] width 80 height 19
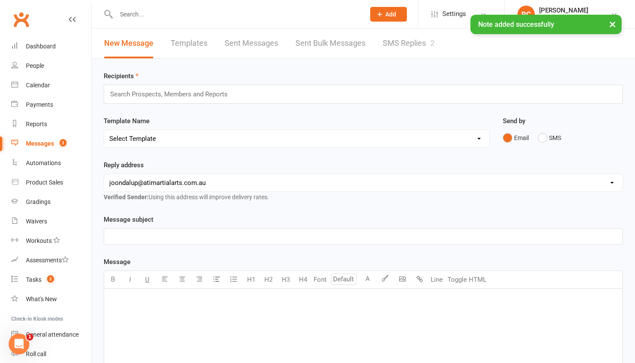
click at [404, 45] on link "SMS Replies 2" at bounding box center [409, 44] width 52 height 30
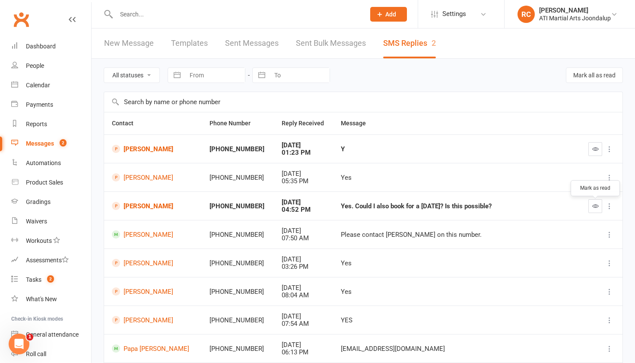
click at [596, 209] on icon "button" at bounding box center [595, 206] width 6 height 6
click at [148, 153] on link "[PERSON_NAME]" at bounding box center [153, 149] width 82 height 8
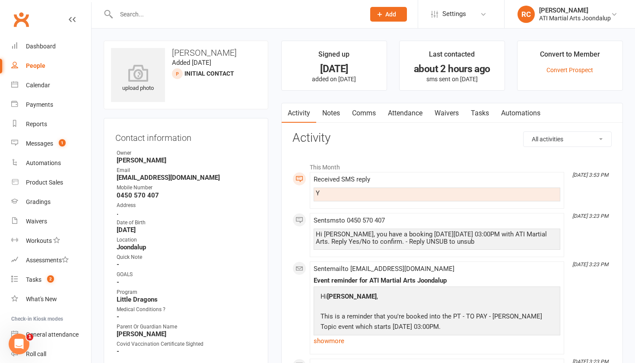
click at [413, 108] on link "Attendance" at bounding box center [405, 113] width 47 height 20
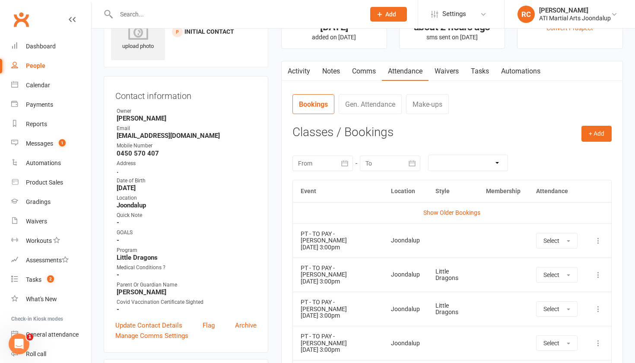
scroll to position [43, 0]
click at [599, 241] on icon at bounding box center [598, 240] width 9 height 9
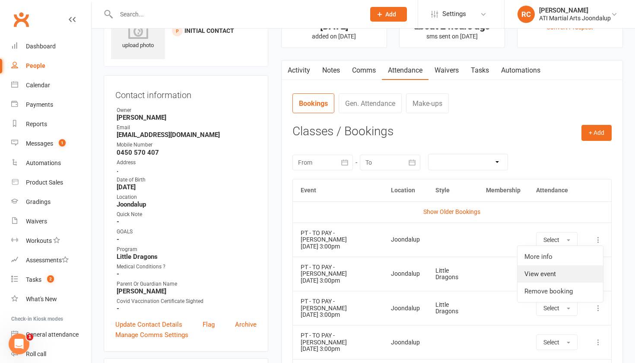
click at [582, 278] on link "View event" at bounding box center [561, 273] width 86 height 17
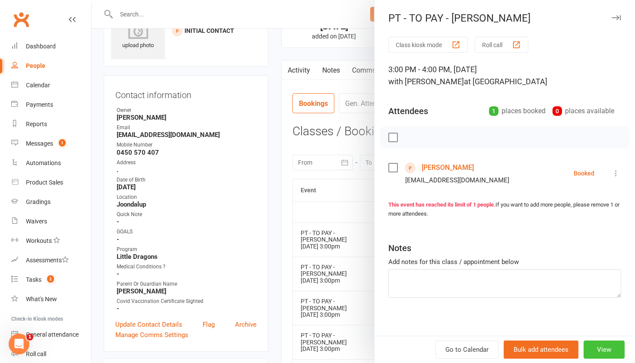
click at [611, 347] on button "View" at bounding box center [604, 350] width 41 height 18
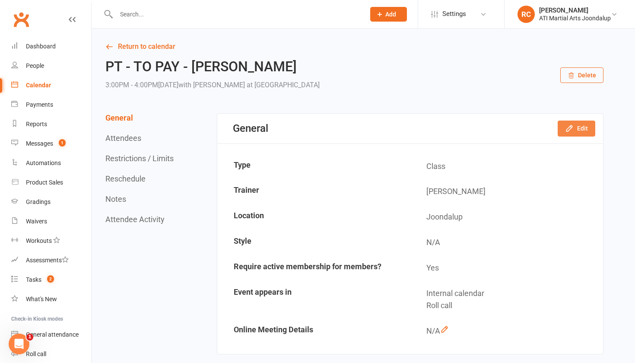
click at [572, 128] on icon "button" at bounding box center [570, 129] width 6 height 6
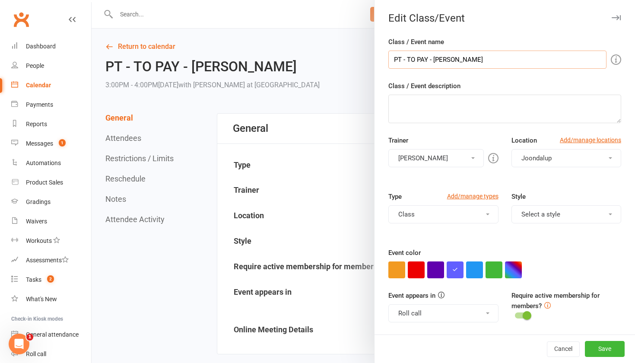
click at [430, 61] on input "PT - TO PAY - [PERSON_NAME]" at bounding box center [498, 60] width 218 height 18
click at [522, 60] on input "PT - TO PAY $50- [PERSON_NAME]" at bounding box center [498, 60] width 218 height 18
type input "PT - TO PAY $50- [PERSON_NAME] CONFIRMED"
click at [597, 352] on button "Save" at bounding box center [605, 349] width 40 height 16
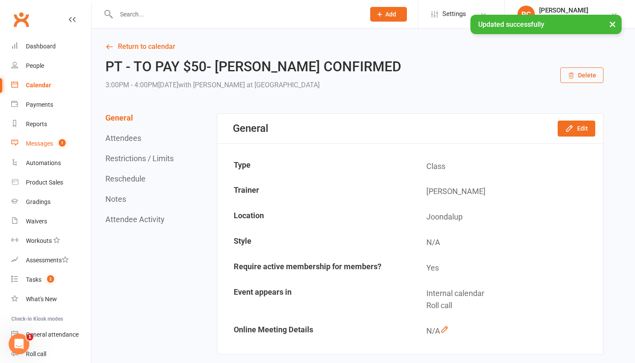
click at [48, 151] on link "Messages 1" at bounding box center [51, 143] width 80 height 19
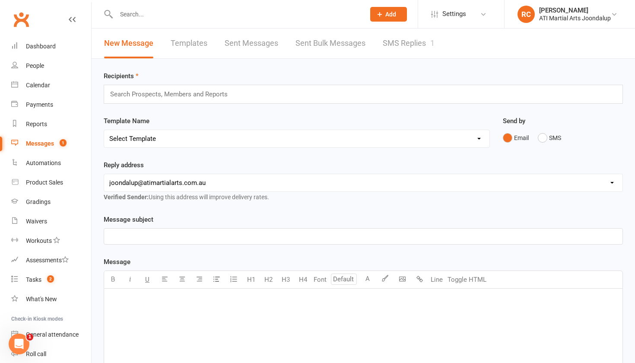
click at [420, 35] on link "SMS Replies 1" at bounding box center [409, 44] width 52 height 30
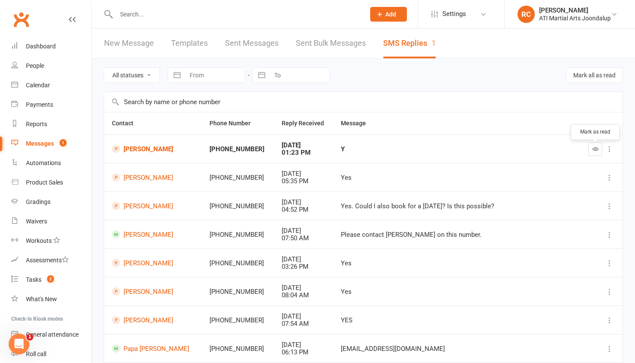
click at [593, 152] on icon "button" at bounding box center [595, 149] width 6 height 6
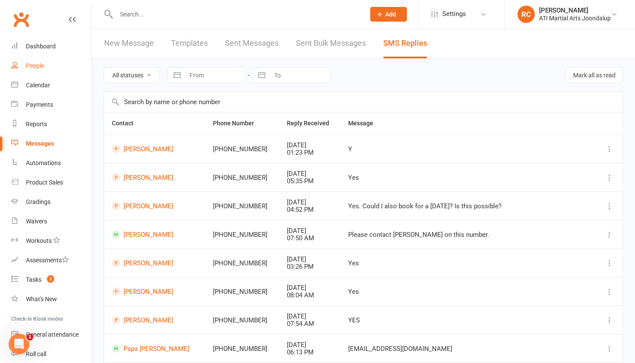
click at [43, 66] on div "People" at bounding box center [35, 65] width 18 height 7
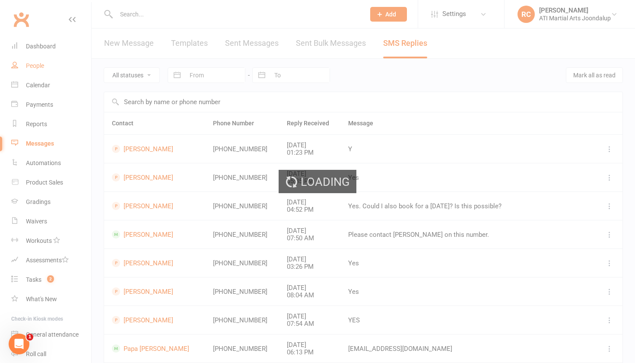
select select "100"
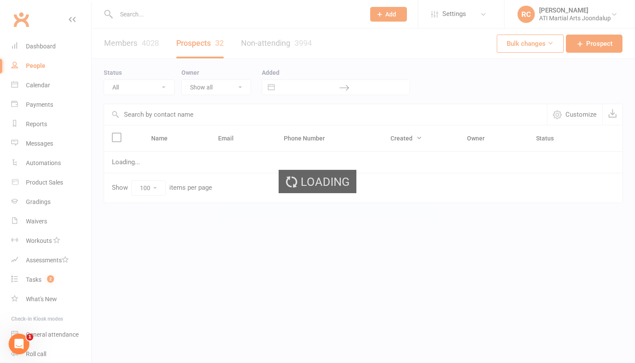
select select "Initial Contact"
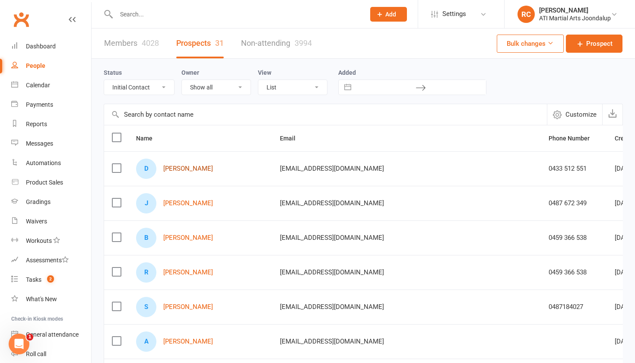
click at [184, 169] on link "[PERSON_NAME]" at bounding box center [188, 168] width 50 height 7
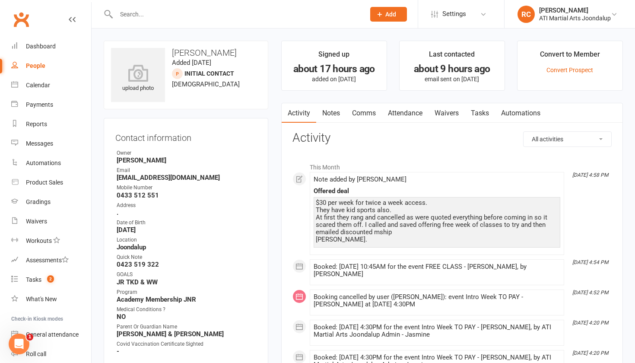
click at [395, 115] on link "Attendance" at bounding box center [405, 113] width 47 height 20
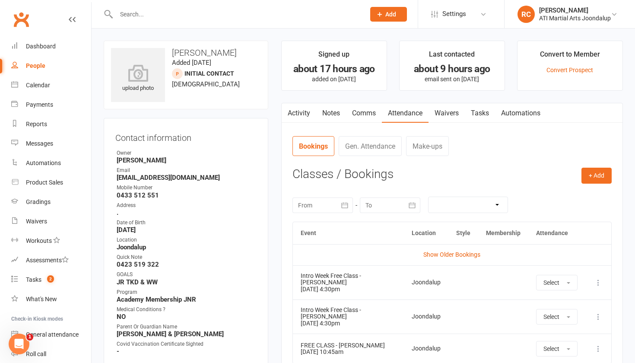
click at [381, 111] on link "Comms" at bounding box center [364, 113] width 36 height 20
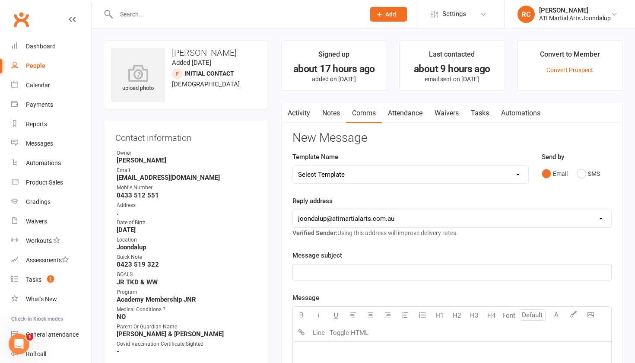
click at [429, 274] on p "﻿" at bounding box center [452, 272] width 308 height 10
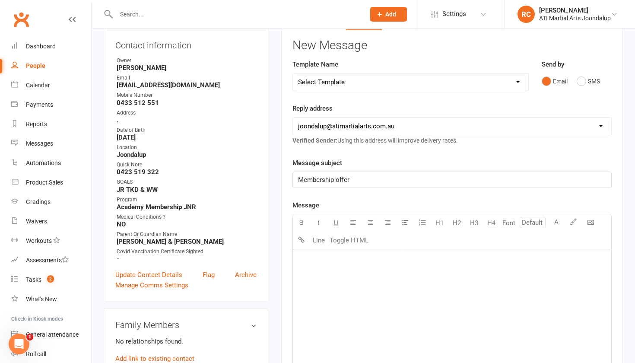
scroll to position [97, 0]
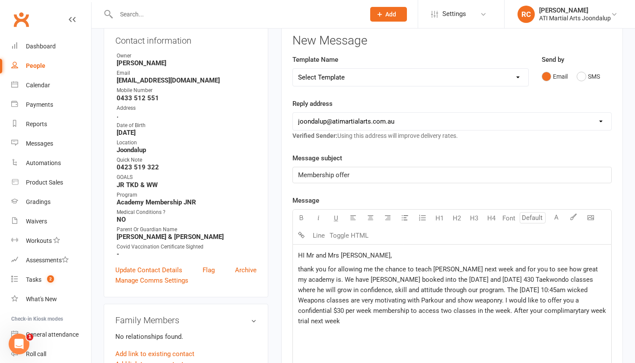
click at [498, 313] on span "thank you for allowing me the chance to teach [PERSON_NAME] next week and for y…" at bounding box center [453, 295] width 310 height 60
click at [483, 329] on div "HI Mr and Mrs [PERSON_NAME], thank you for allowing me the chance to teach [PER…" at bounding box center [452, 310] width 318 height 130
click at [484, 312] on span "thank you for allowing me the chance to teach [PERSON_NAME] next week and for y…" at bounding box center [453, 295] width 310 height 60
click at [496, 313] on span "thank you for allowing me the chance to teach [PERSON_NAME] next week and for y…" at bounding box center [453, 295] width 310 height 60
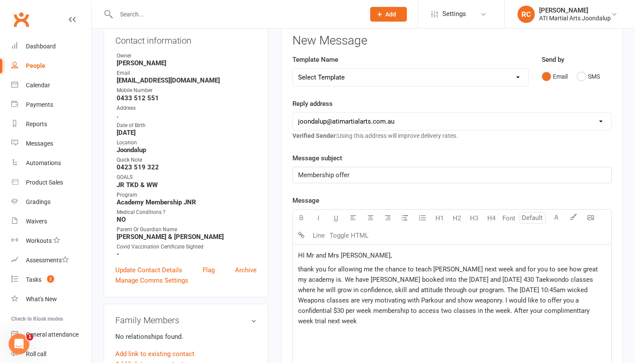
click at [508, 353] on div "HI Mr and Mrs [PERSON_NAME], thank you for allowing me the chance to teach [PER…" at bounding box center [452, 310] width 318 height 130
click at [499, 310] on span "thank you for allowing me the chance to teach [PERSON_NAME] next week and for y…" at bounding box center [449, 295] width 302 height 60
click at [586, 313] on p "thank you for allowing me the chance to teach [PERSON_NAME] next week and for y…" at bounding box center [452, 295] width 308 height 62
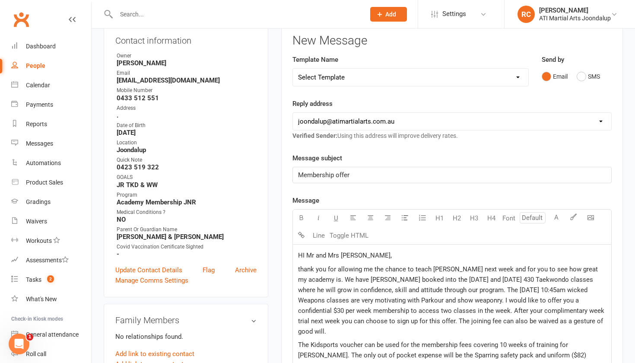
click at [468, 348] on span "The Kidsports voucher can be used for the membership fees covering 10 weeks of …" at bounding box center [442, 350] width 288 height 18
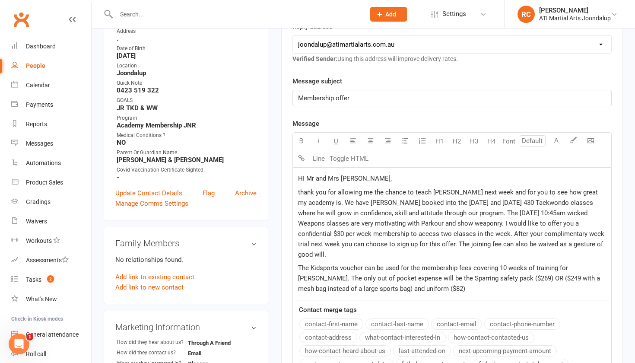
scroll to position [179, 0]
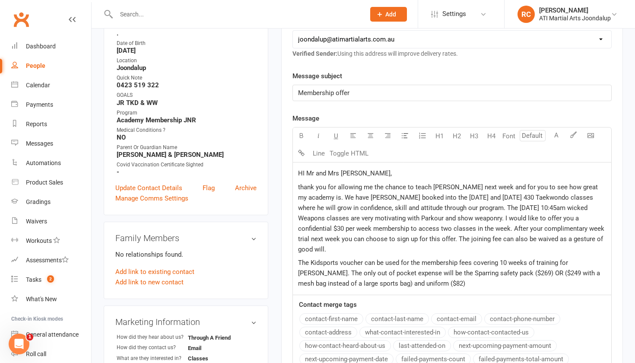
click at [485, 280] on p "The Kidsports voucher can be used for the membership fees covering 10 weeks of …" at bounding box center [452, 273] width 308 height 31
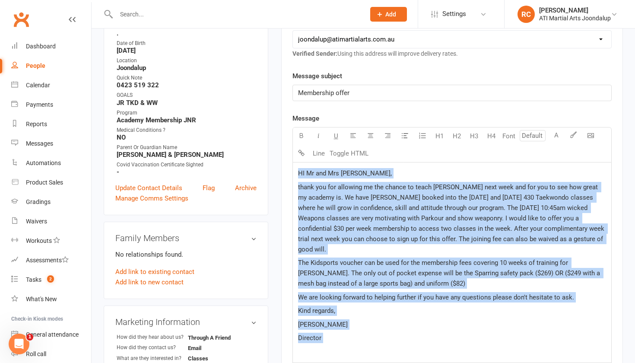
drag, startPoint x: 360, startPoint y: 344, endPoint x: 277, endPoint y: 166, distance: 195.6
click at [277, 166] on main "Signed up about 17 hours ago added on [DATE] Last contacted about 9 hours ago e…" at bounding box center [452, 202] width 355 height 682
copy div "HI Mr and Mrs [PERSON_NAME], thank you for allowing me the chance to teach [PER…"
click at [350, 333] on p "Director" at bounding box center [452, 338] width 308 height 10
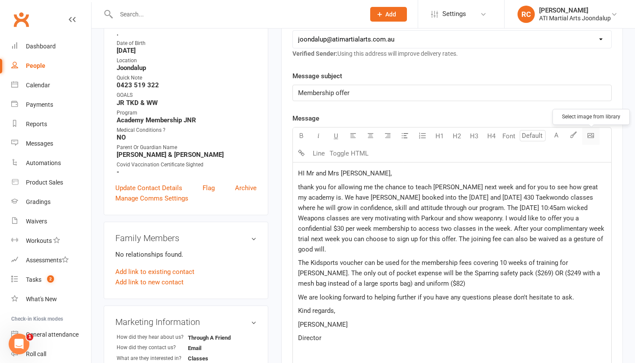
click at [589, 135] on body "Prospect Member Non-attending contact Class / event Appointment Grading event T…" at bounding box center [317, 233] width 635 height 820
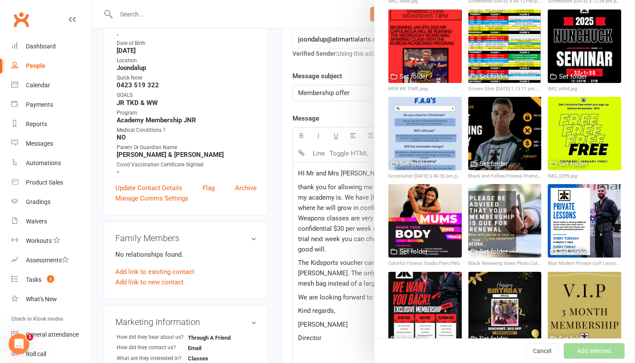
scroll to position [888, 0]
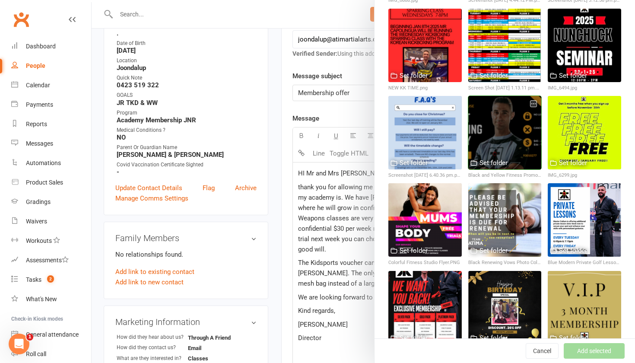
click at [519, 131] on div at bounding box center [504, 132] width 73 height 73
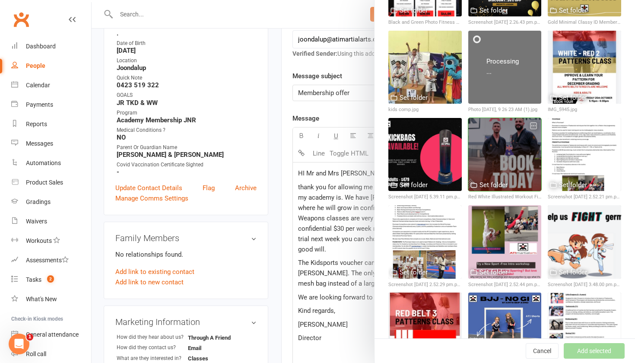
scroll to position [1210, 0]
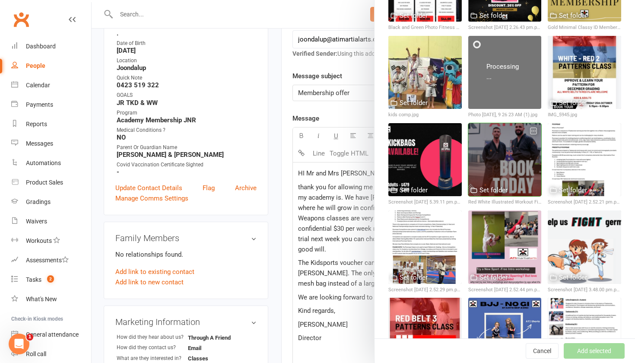
click at [519, 152] on div at bounding box center [504, 159] width 73 height 73
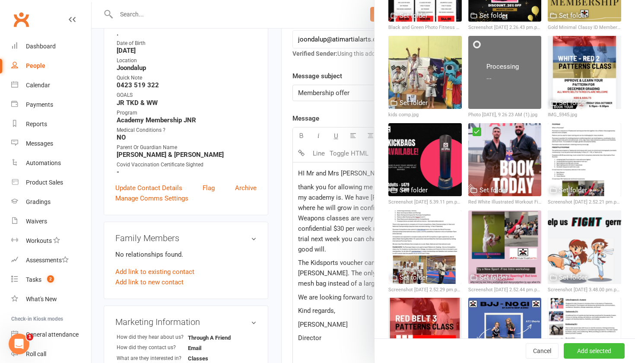
click at [589, 348] on button "Add selected" at bounding box center [594, 351] width 61 height 16
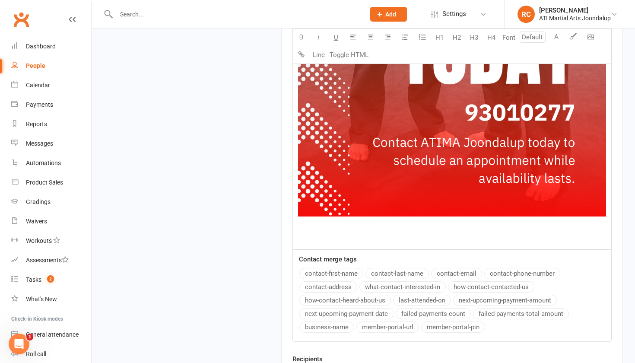
scroll to position [878, 0]
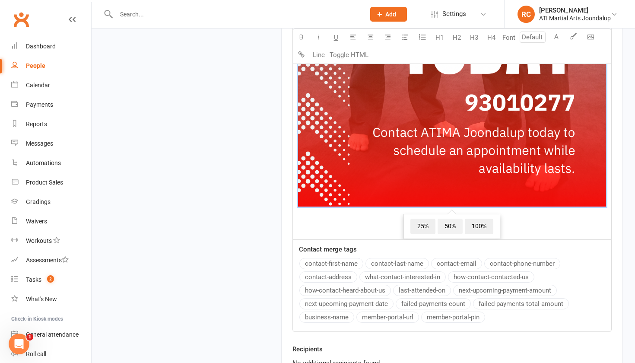
click at [448, 219] on span "50%" at bounding box center [450, 227] width 25 height 16
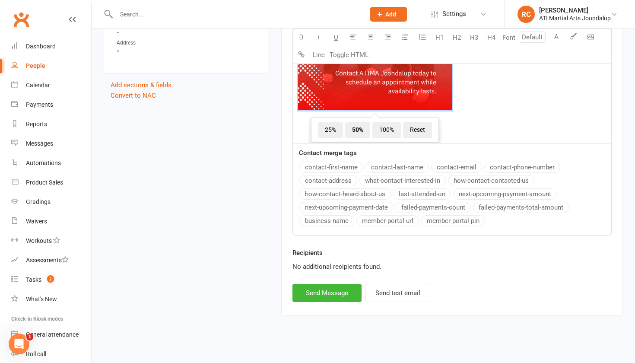
scroll to position [700, 0]
click at [347, 291] on button "Send Message" at bounding box center [327, 293] width 69 height 18
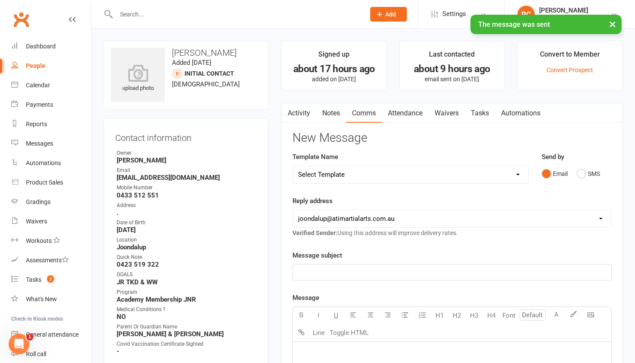
scroll to position [0, 0]
click at [331, 115] on link "Notes" at bounding box center [331, 113] width 30 height 20
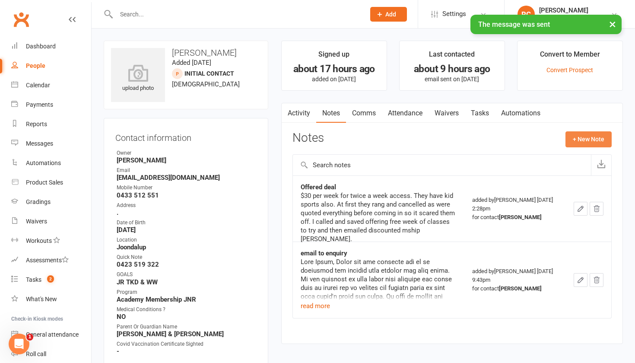
click at [592, 139] on button "+ New Note" at bounding box center [589, 139] width 46 height 16
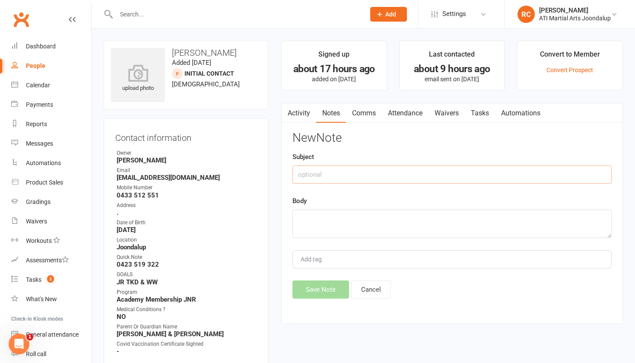
click at [500, 166] on input "text" at bounding box center [452, 175] width 319 height 18
type input "email offer"
type textarea "x"
paste textarea "HI Mr and Mrs [PERSON_NAME], thank you for allowing me the chance to teach [PER…"
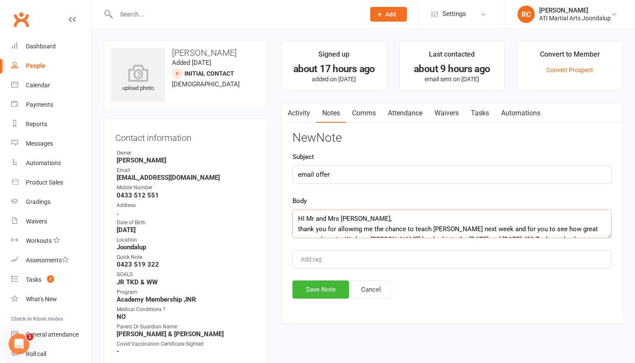
scroll to position [145, 0]
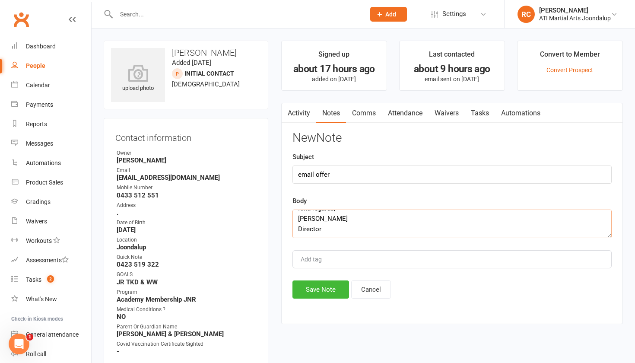
type textarea "HI Mr and Mrs [PERSON_NAME], thank you for allowing me the chance to teach [PER…"
click at [367, 175] on input "email offer" at bounding box center [452, 175] width 319 height 18
type input "email offer $0 joining fee and $30 per week x2 lessons per week"
click at [330, 294] on button "Save Note" at bounding box center [321, 289] width 57 height 18
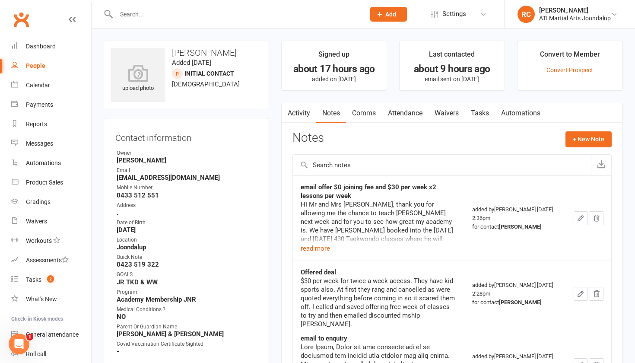
click at [140, 16] on input "text" at bounding box center [236, 14] width 245 height 12
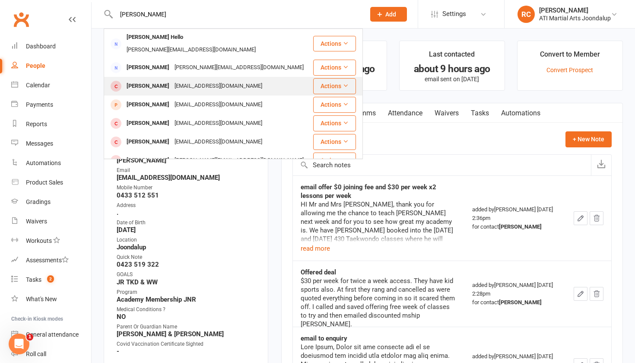
scroll to position [0, 0]
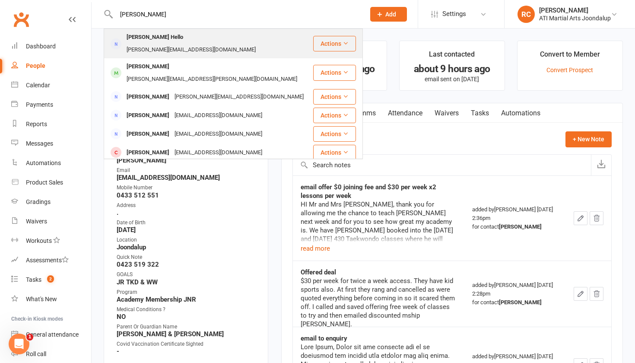
type input "[PERSON_NAME]"
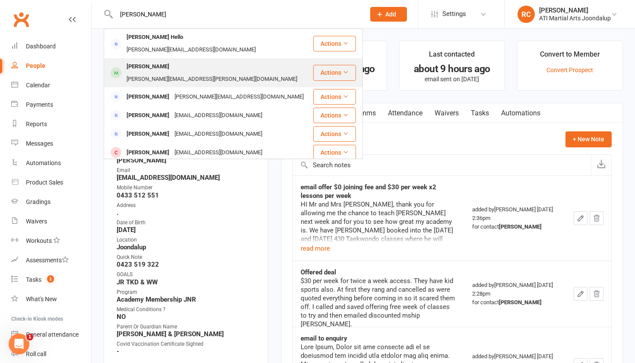
drag, startPoint x: 150, startPoint y: 32, endPoint x: 156, endPoint y: 59, distance: 27.6
click at [156, 61] on div "[PERSON_NAME]" at bounding box center [148, 67] width 48 height 13
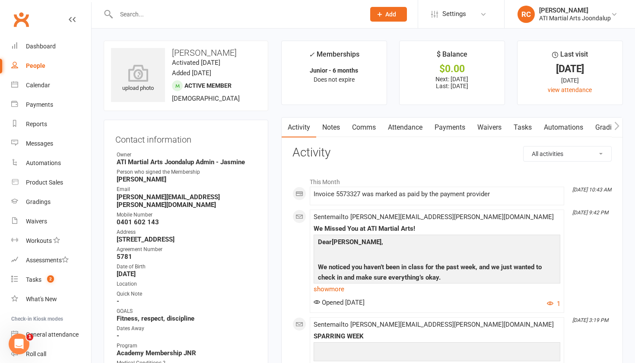
click at [209, 16] on input "text" at bounding box center [236, 14] width 245 height 12
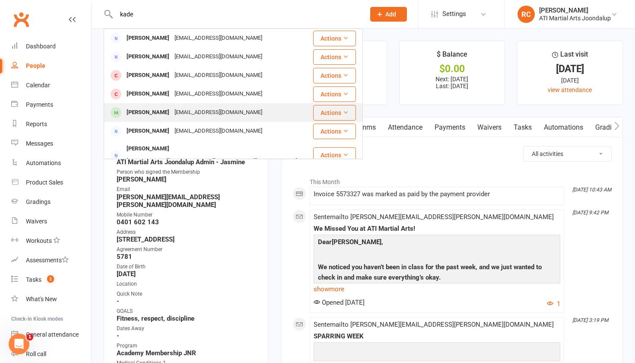
type input "kade"
click at [176, 114] on div "[EMAIL_ADDRESS][DOMAIN_NAME]" at bounding box center [218, 112] width 93 height 13
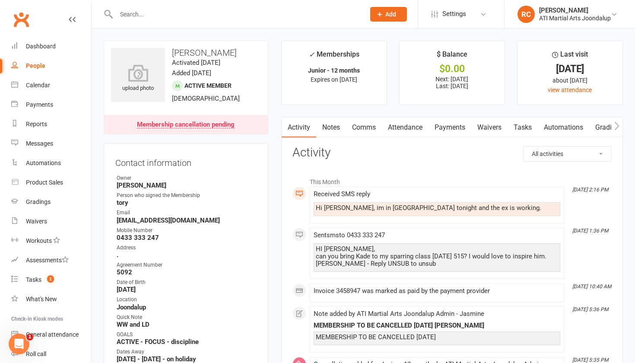
click at [386, 129] on link "Attendance" at bounding box center [405, 128] width 47 height 20
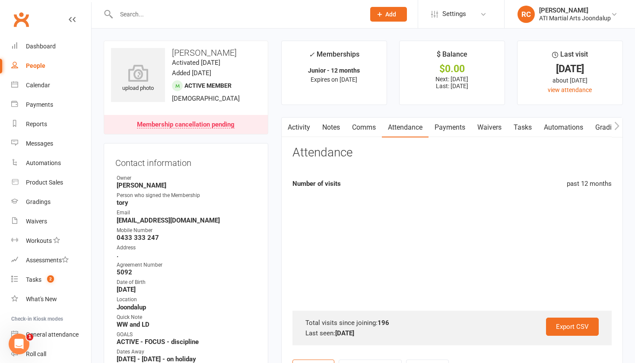
click at [367, 126] on link "Comms" at bounding box center [364, 128] width 36 height 20
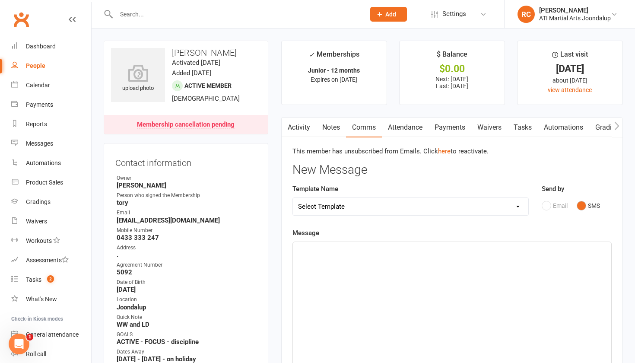
click at [430, 278] on div "﻿" at bounding box center [452, 307] width 318 height 130
click at [343, 309] on div "﻿" at bounding box center [452, 307] width 318 height 130
click at [302, 249] on span "hi [PERSON_NAME]," at bounding box center [327, 250] width 58 height 8
click at [323, 253] on p "Hi Tory," at bounding box center [452, 250] width 308 height 10
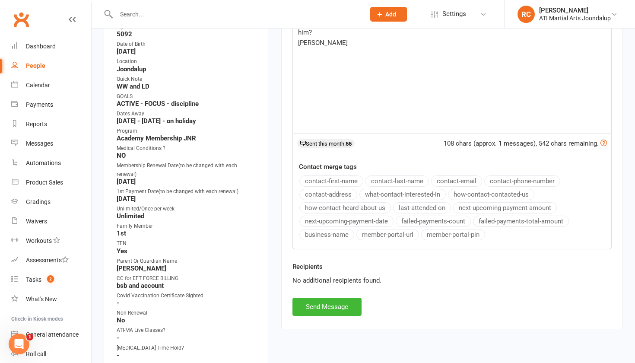
scroll to position [357, 0]
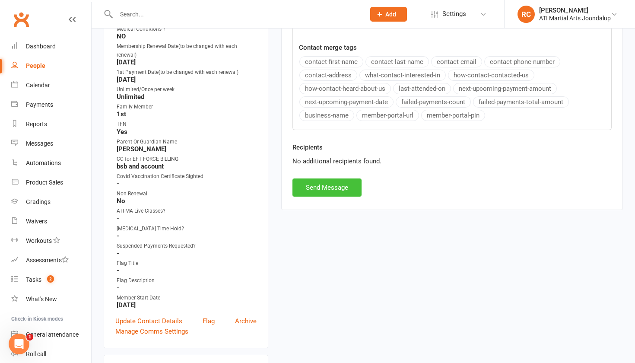
click at [319, 191] on button "Send Message" at bounding box center [327, 187] width 69 height 18
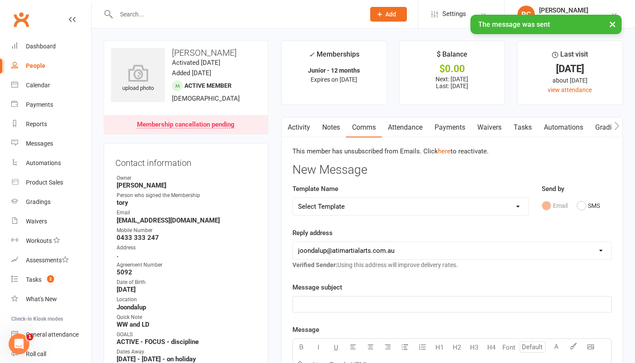
scroll to position [0, 0]
click at [205, 8] on input "text" at bounding box center [236, 14] width 245 height 12
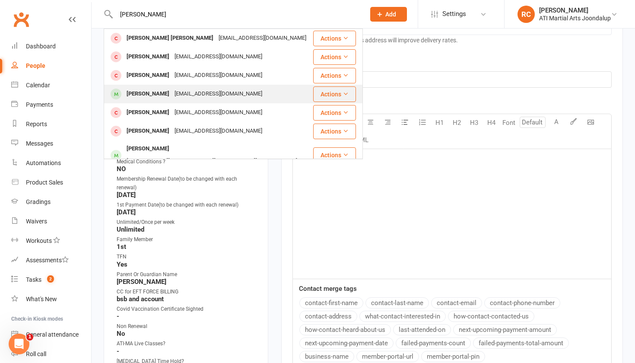
scroll to position [0, 0]
type input "[PERSON_NAME]"
click at [177, 94] on div "[EMAIL_ADDRESS][DOMAIN_NAME]" at bounding box center [218, 94] width 93 height 13
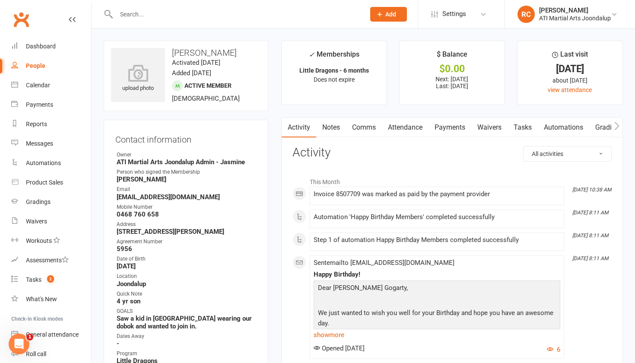
click at [366, 124] on link "Comms" at bounding box center [364, 128] width 36 height 20
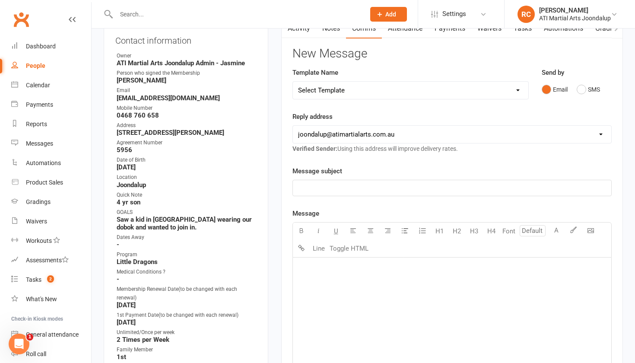
scroll to position [99, 0]
click at [487, 191] on p "﻿" at bounding box center [452, 188] width 308 height 10
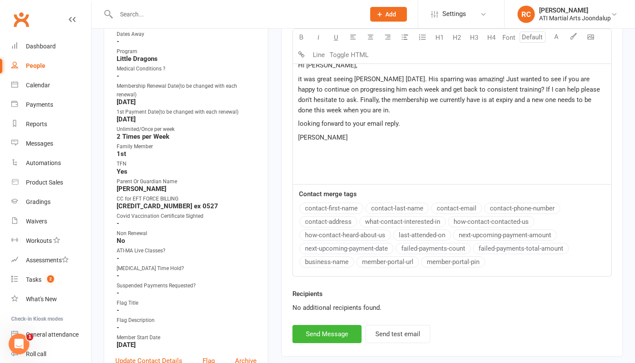
scroll to position [309, 0]
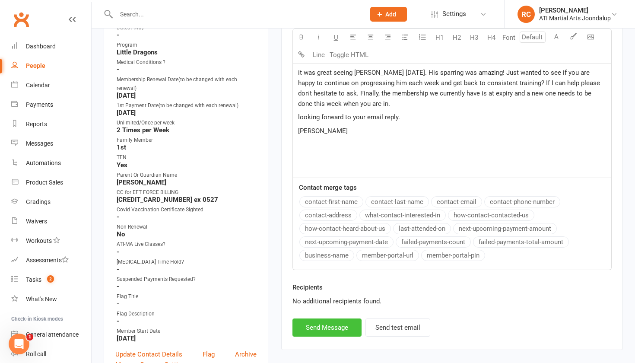
click at [345, 325] on button "Send Message" at bounding box center [327, 327] width 69 height 18
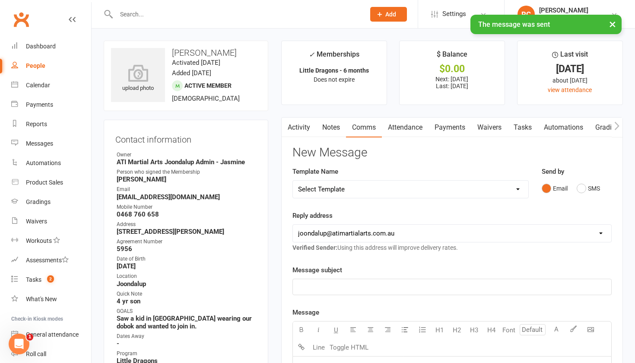
scroll to position [0, 0]
click at [218, 15] on div "× The message was sent" at bounding box center [312, 15] width 624 height 0
click at [217, 14] on input "text" at bounding box center [236, 14] width 245 height 12
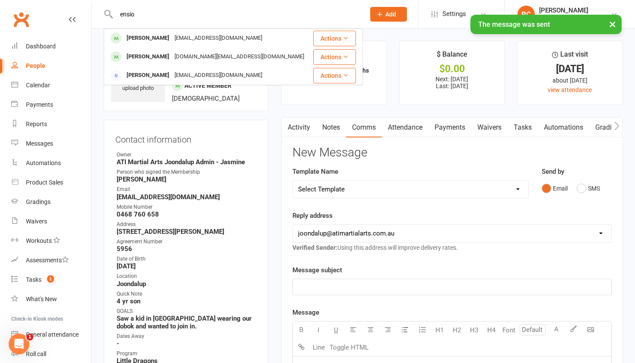
type input "ensue"
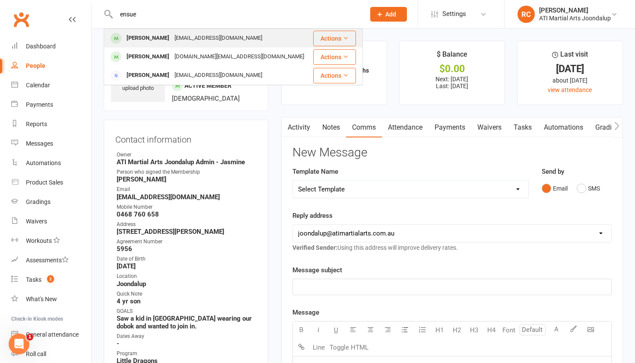
drag, startPoint x: 236, startPoint y: 0, endPoint x: 233, endPoint y: 40, distance: 39.8
click at [233, 40] on div "[PERSON_NAME] [EMAIL_ADDRESS][DOMAIN_NAME]" at bounding box center [208, 38] width 207 height 18
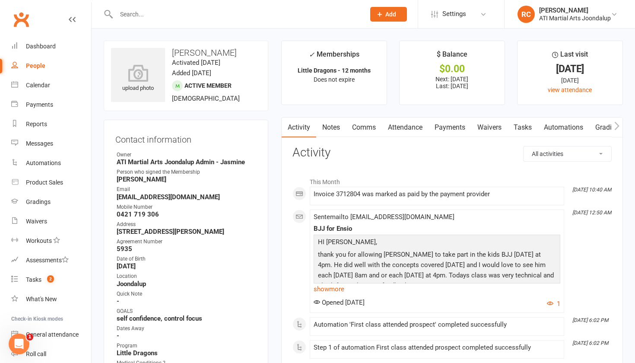
click at [453, 133] on link "Payments" at bounding box center [450, 128] width 43 height 20
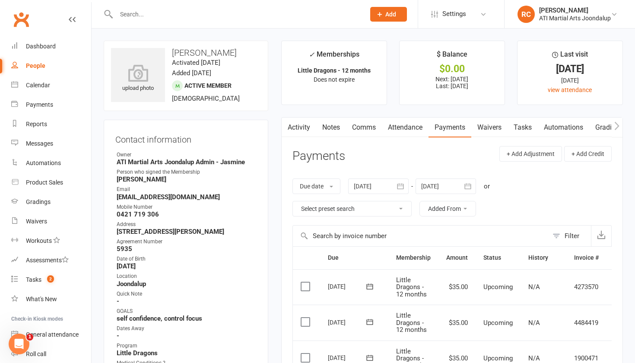
click at [365, 129] on link "Comms" at bounding box center [364, 128] width 36 height 20
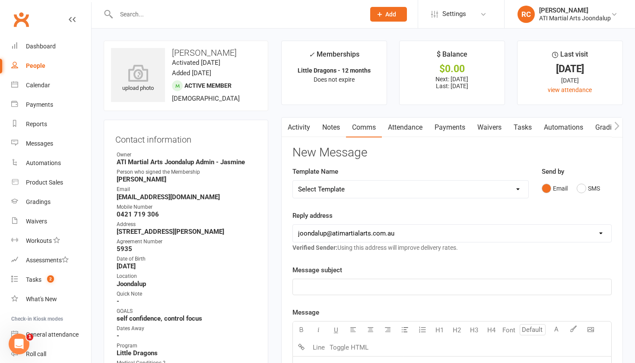
click at [417, 287] on p "﻿" at bounding box center [452, 287] width 308 height 10
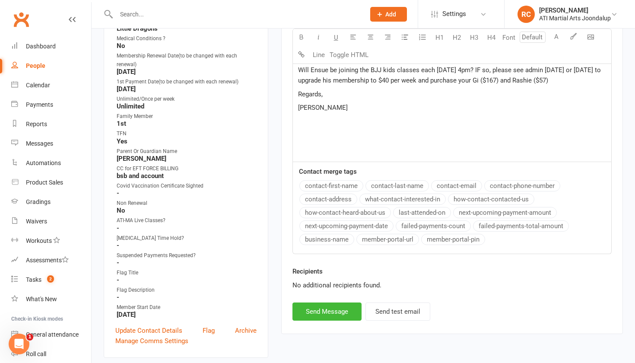
scroll to position [410, 0]
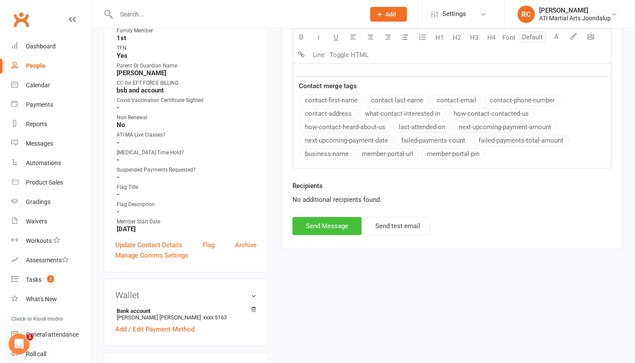
click at [334, 224] on button "Send Message" at bounding box center [327, 226] width 69 height 18
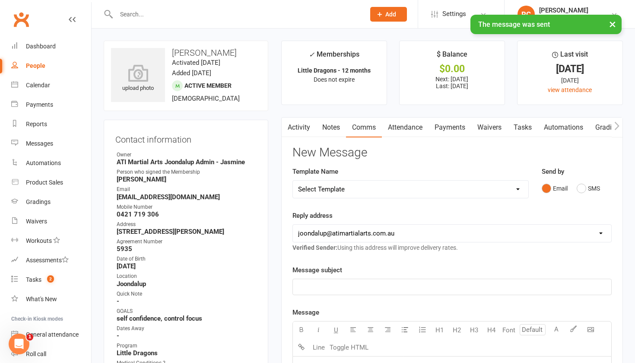
scroll to position [0, 0]
click at [49, 142] on div "Messages" at bounding box center [39, 143] width 27 height 7
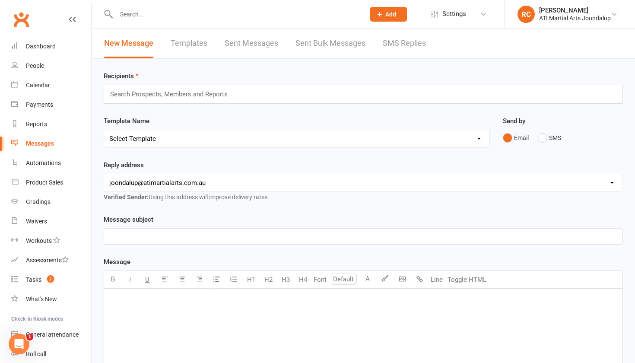
click at [178, 99] on input "text" at bounding box center [172, 94] width 127 height 11
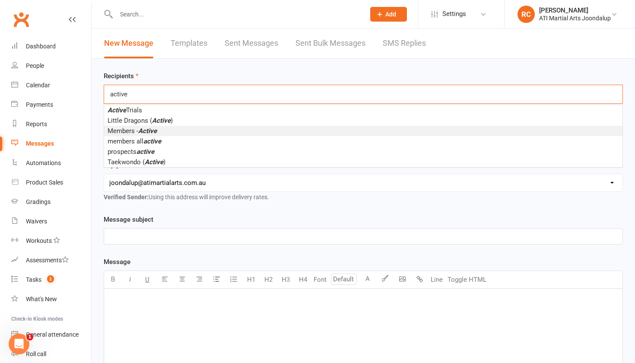
type input "active"
click at [147, 134] on em "Active" at bounding box center [147, 131] width 19 height 8
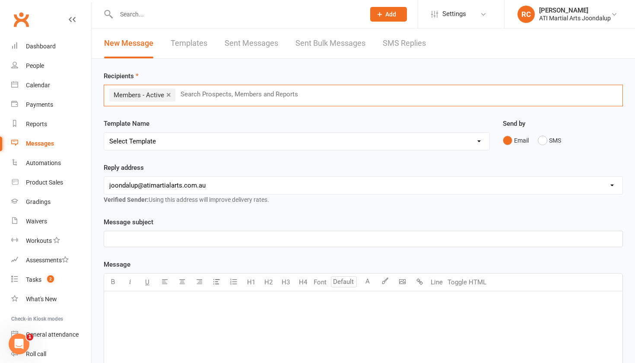
click at [153, 244] on p "﻿" at bounding box center [363, 239] width 508 height 10
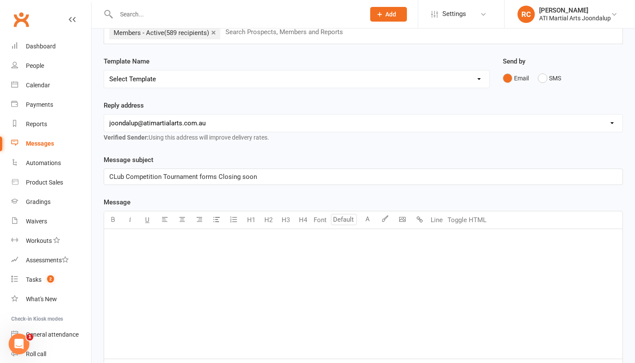
scroll to position [75, 0]
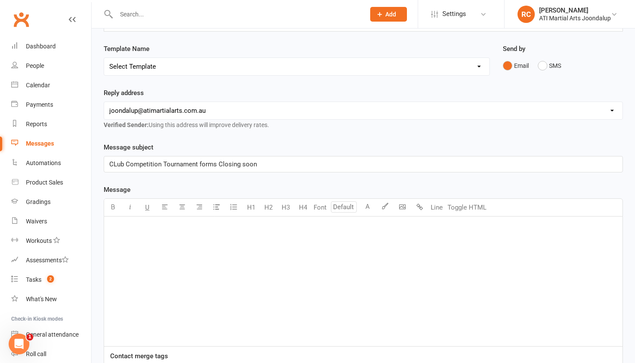
click at [217, 167] on span "CLub Competition Tournament forms Closing soon" at bounding box center [183, 164] width 148 height 8
click at [116, 167] on span "CLub Competition Tournament form entry - Closing soon" at bounding box center [191, 164] width 164 height 8
click at [113, 251] on div "﻿" at bounding box center [363, 282] width 519 height 130
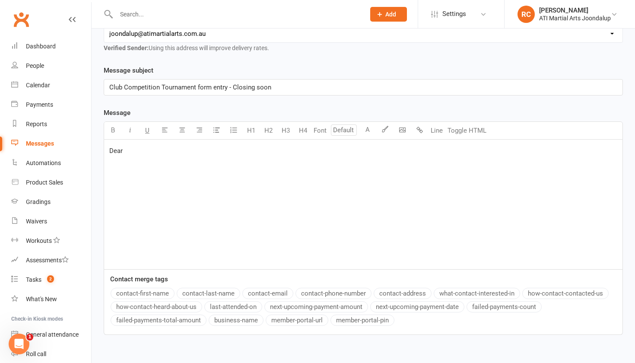
scroll to position [157, 0]
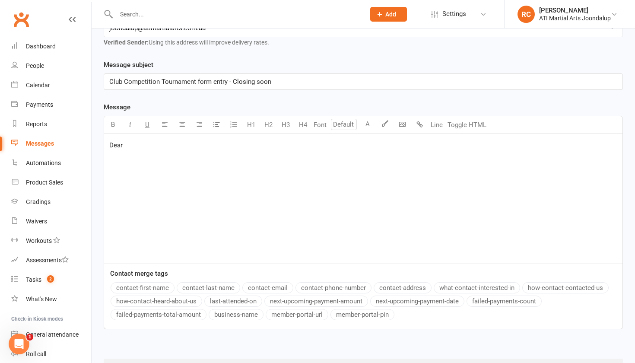
click at [152, 292] on button "contact-first-name" at bounding box center [143, 287] width 64 height 11
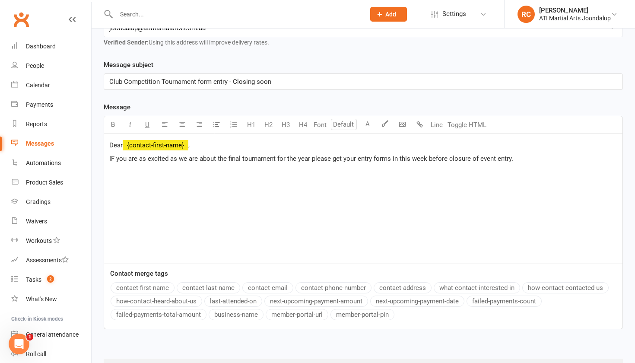
click at [115, 159] on span "IF you are as excited as we are about the final tournament for the year please …" at bounding box center [311, 159] width 404 height 8
click at [525, 161] on p "If you are as excited as we are about the final tournament for the year please …" at bounding box center [363, 158] width 508 height 10
click at [401, 131] on body "Prospect Member Non-attending contact Class / event Appointment Grading event T…" at bounding box center [317, 119] width 635 height 549
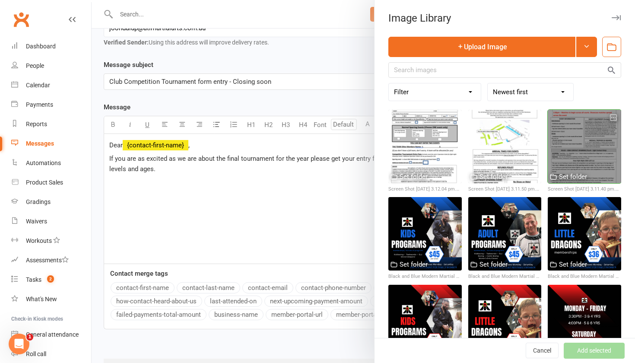
click at [559, 159] on div at bounding box center [584, 146] width 73 height 73
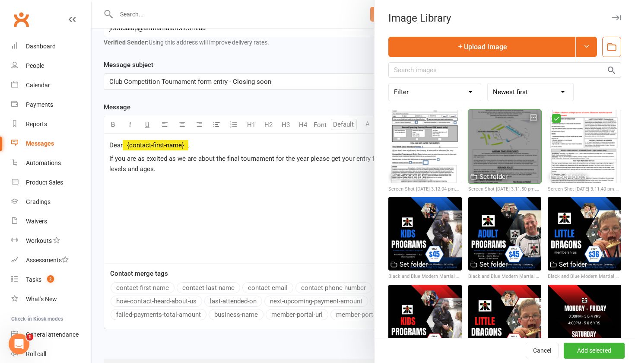
click at [520, 153] on div at bounding box center [504, 146] width 73 height 73
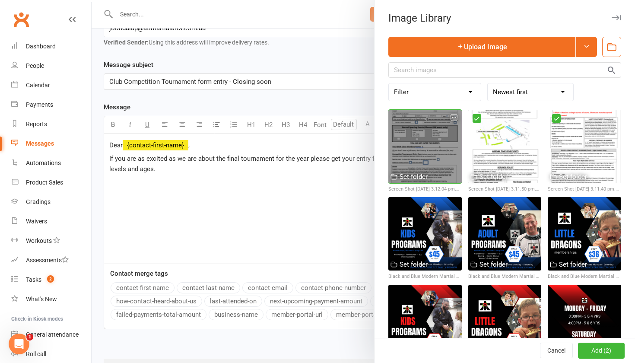
click at [438, 154] on div at bounding box center [425, 146] width 73 height 73
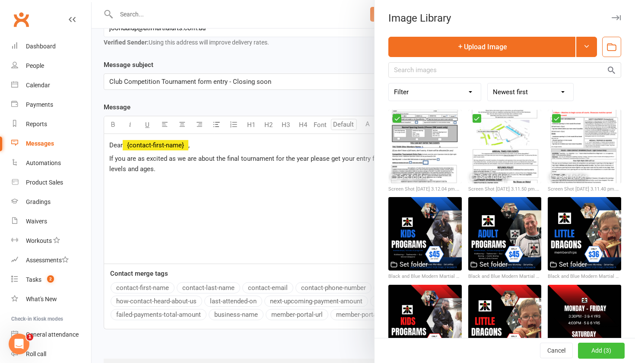
click at [597, 354] on button "Add (3)" at bounding box center [601, 351] width 47 height 16
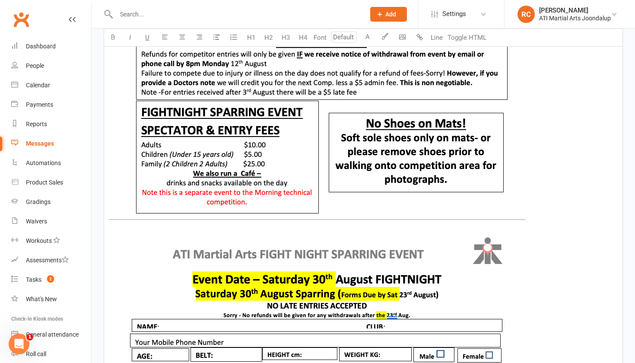
scroll to position [1324, 0]
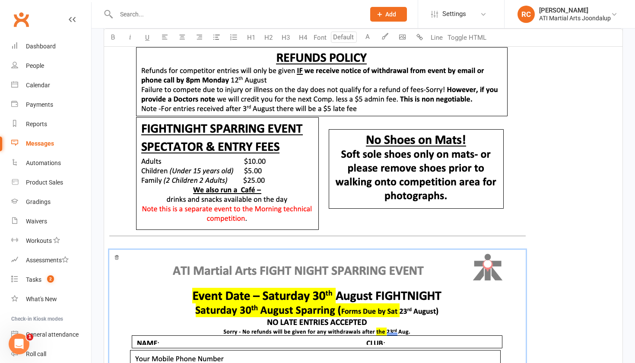
scroll to position [1300, 0]
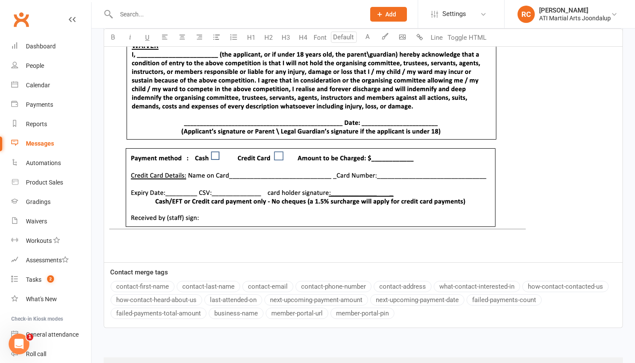
scroll to position [1321, 0]
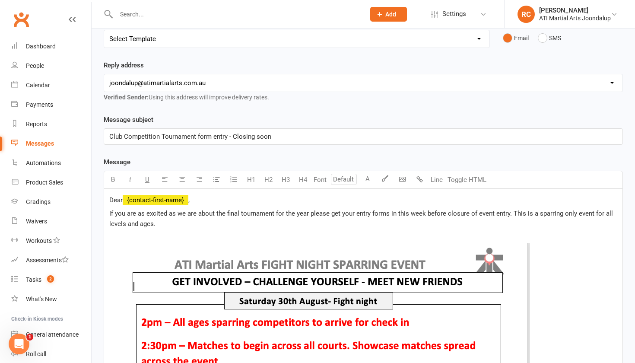
scroll to position [112, 0]
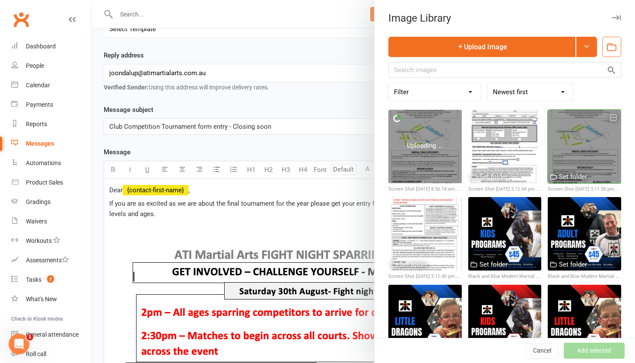
click at [614, 120] on icon "button" at bounding box center [614, 118] width 6 height 6
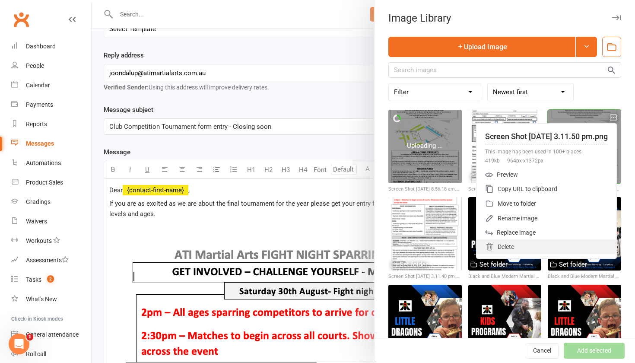
click at [513, 253] on div "Delete" at bounding box center [547, 246] width 140 height 15
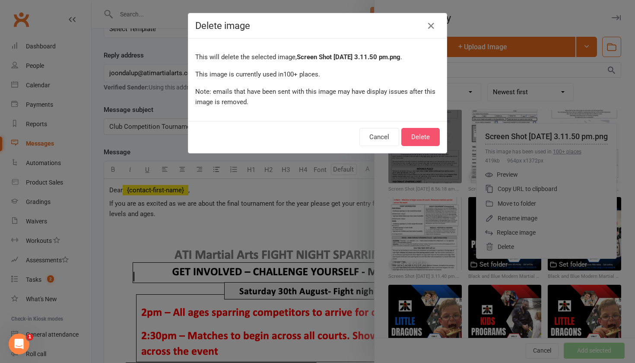
click at [422, 138] on button "Delete" at bounding box center [420, 137] width 38 height 18
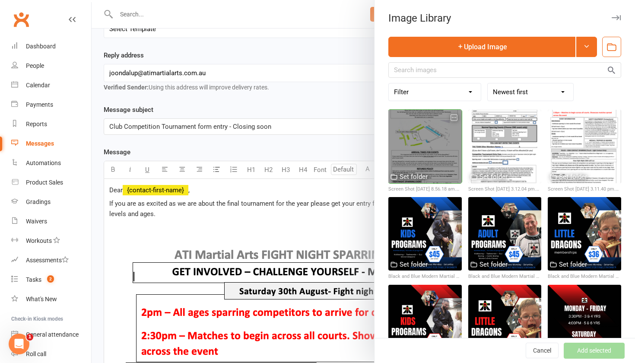
click at [433, 157] on div at bounding box center [425, 146] width 73 height 73
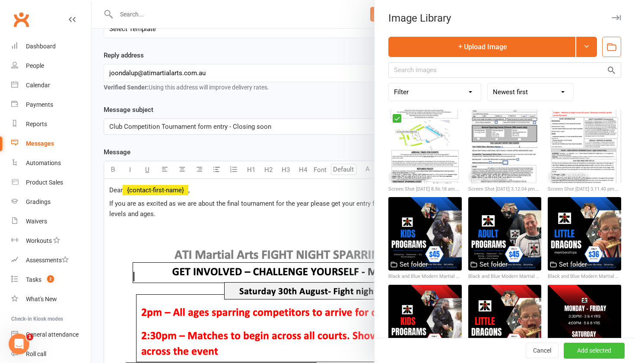
click at [585, 350] on button "Add selected" at bounding box center [594, 351] width 61 height 16
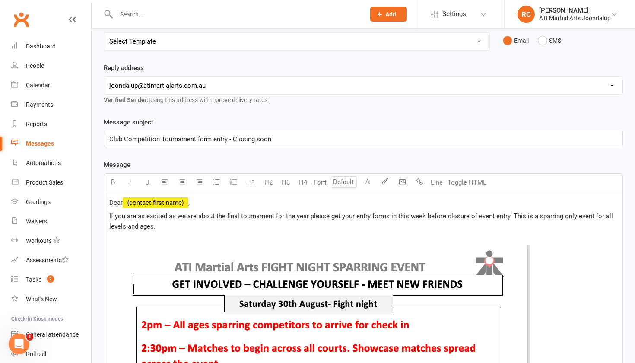
scroll to position [105, 0]
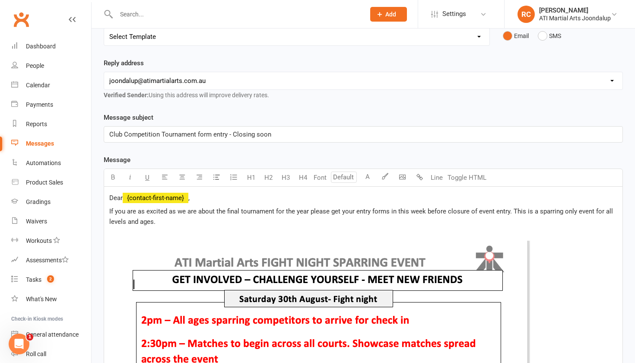
click at [508, 216] on span "If you are as excited as we are about the final tournament for the year please …" at bounding box center [362, 216] width 506 height 18
click at [553, 213] on span "If you are as excited as we are about the final tournament for the year please …" at bounding box center [357, 216] width 497 height 18
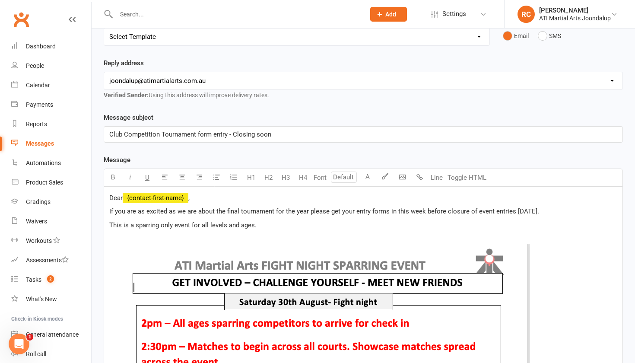
click at [277, 228] on p "This is a sparring only event for all levels and ages." at bounding box center [363, 225] width 508 height 10
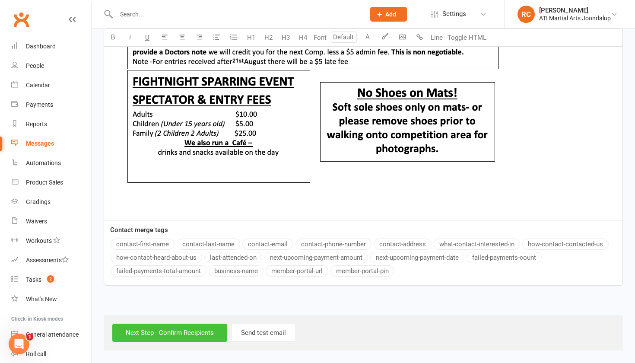
scroll to position [2005, 0]
click at [173, 330] on input "Next Step - Confirm Recipients" at bounding box center [169, 333] width 115 height 18
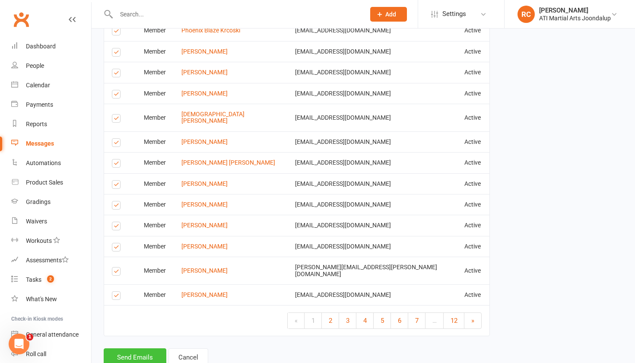
click at [150, 348] on button "Send Emails" at bounding box center [135, 357] width 63 height 18
